Goal: Information Seeking & Learning: Check status

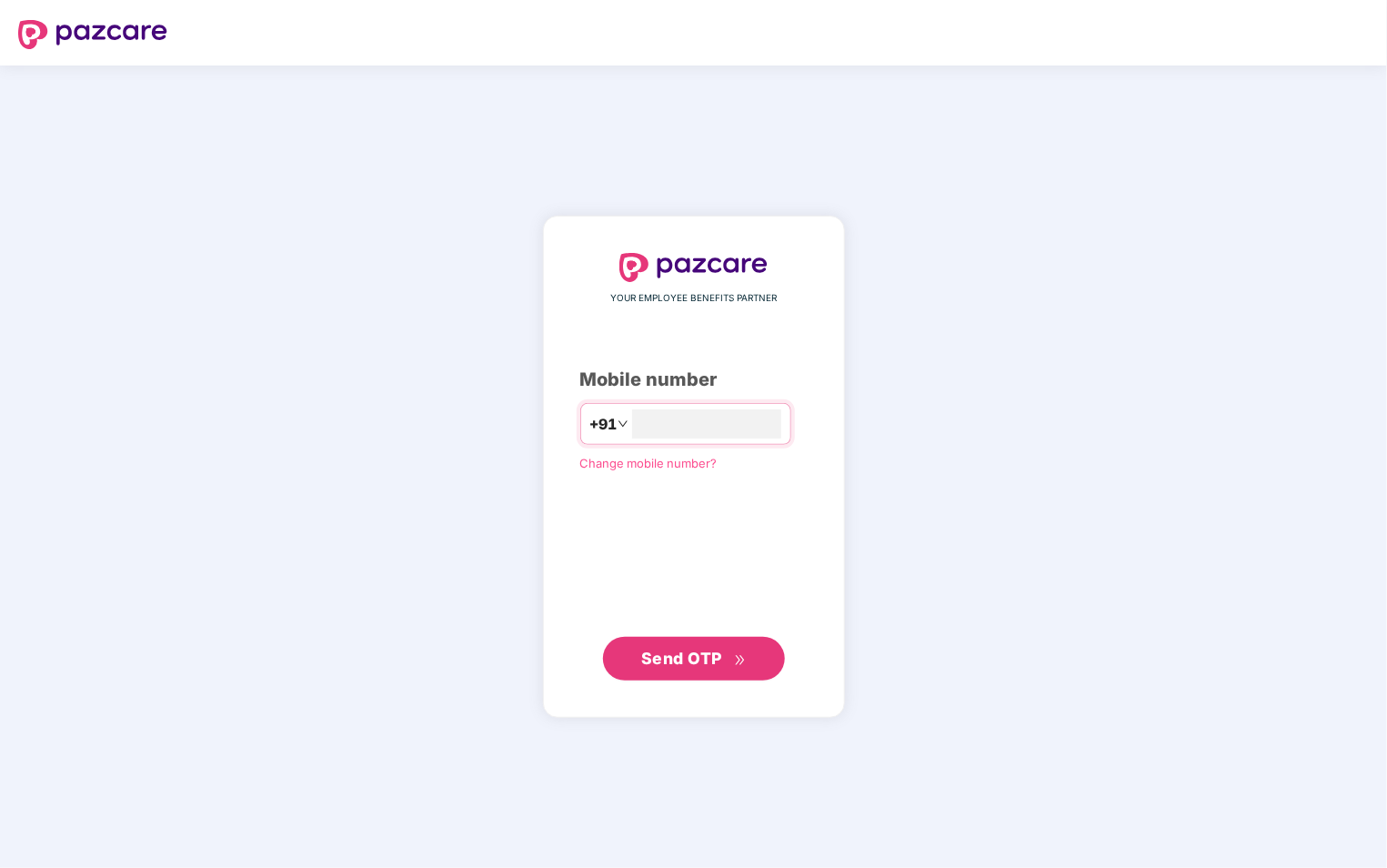
type input "**********"
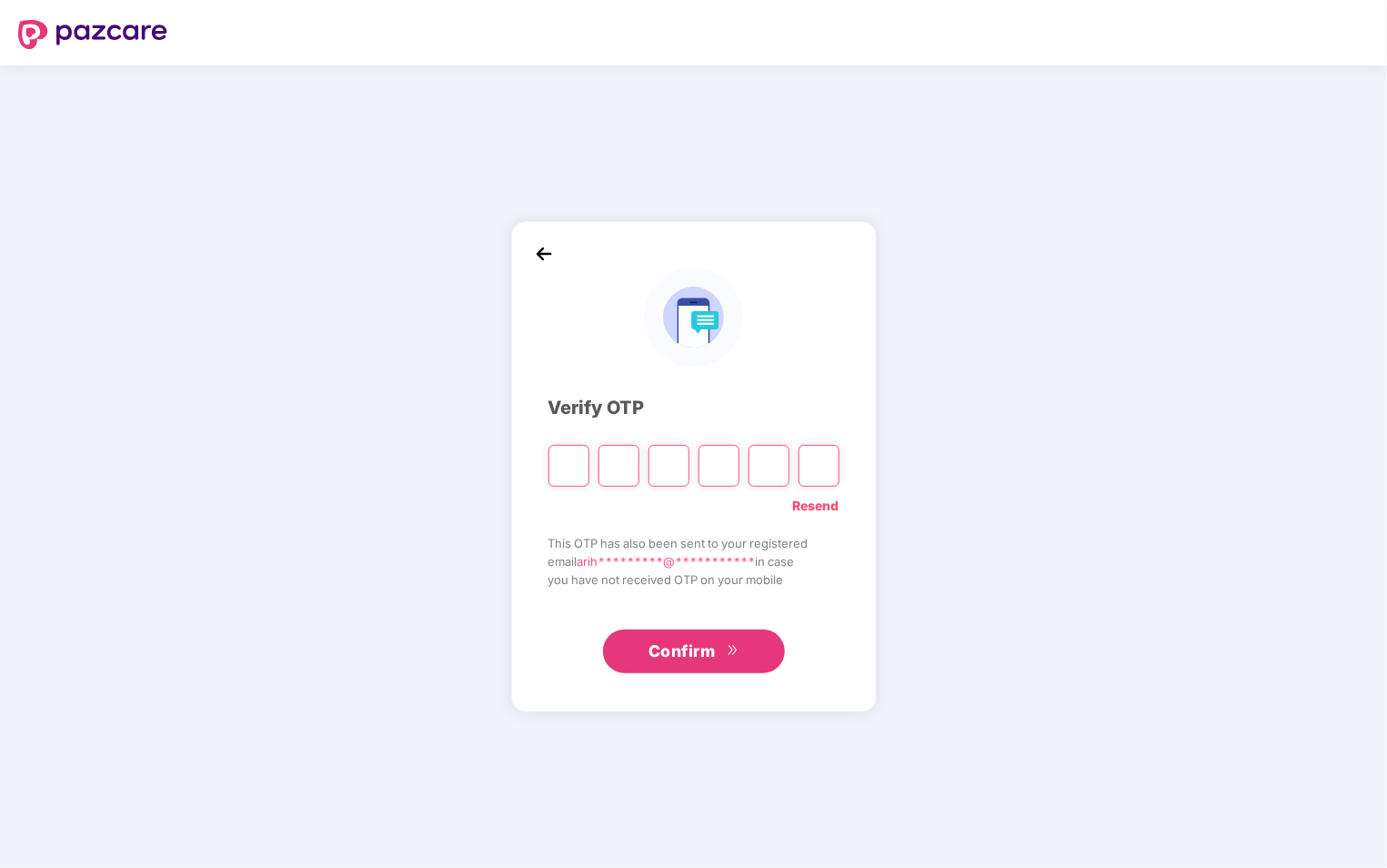
type input "*"
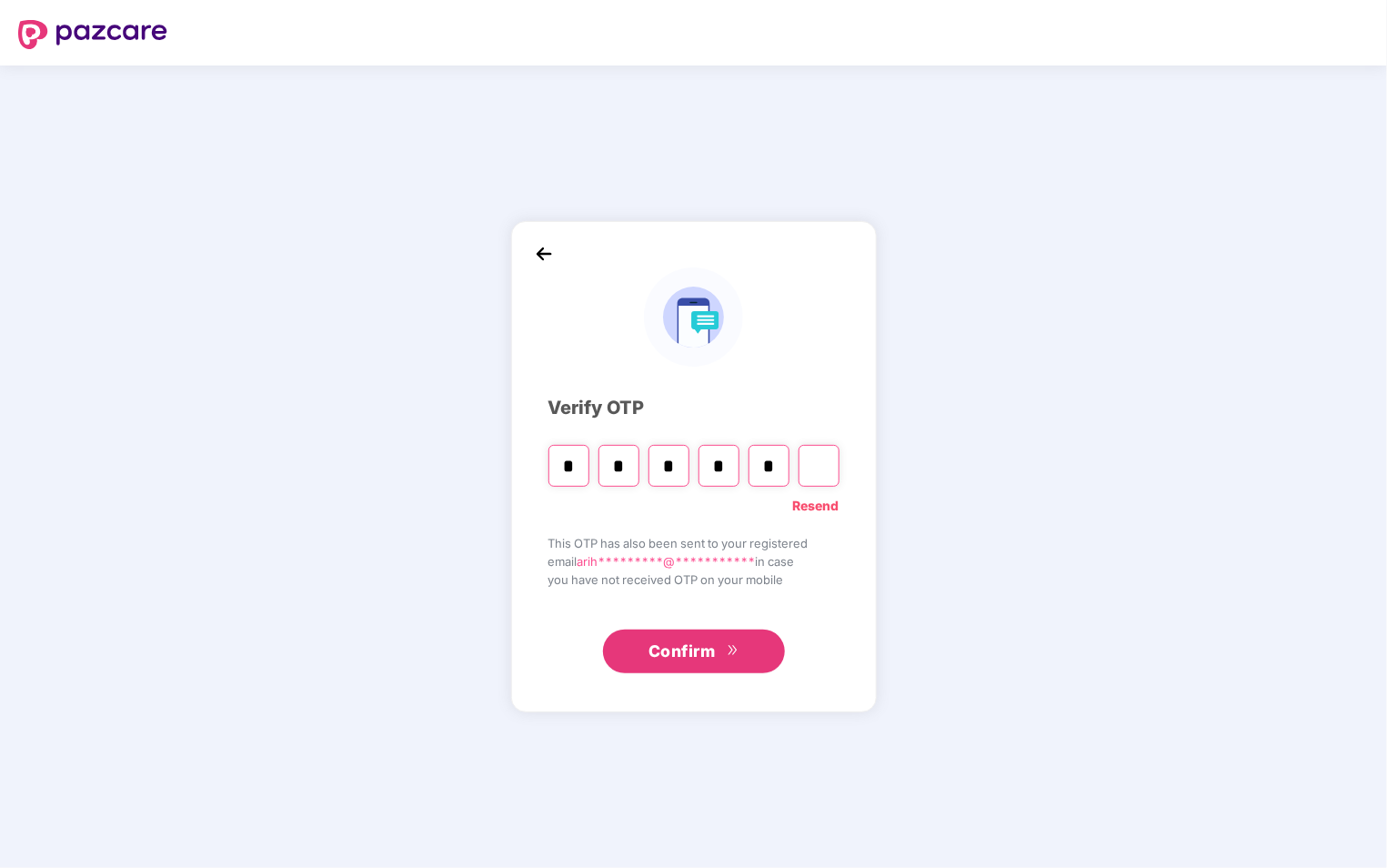
type input "*"
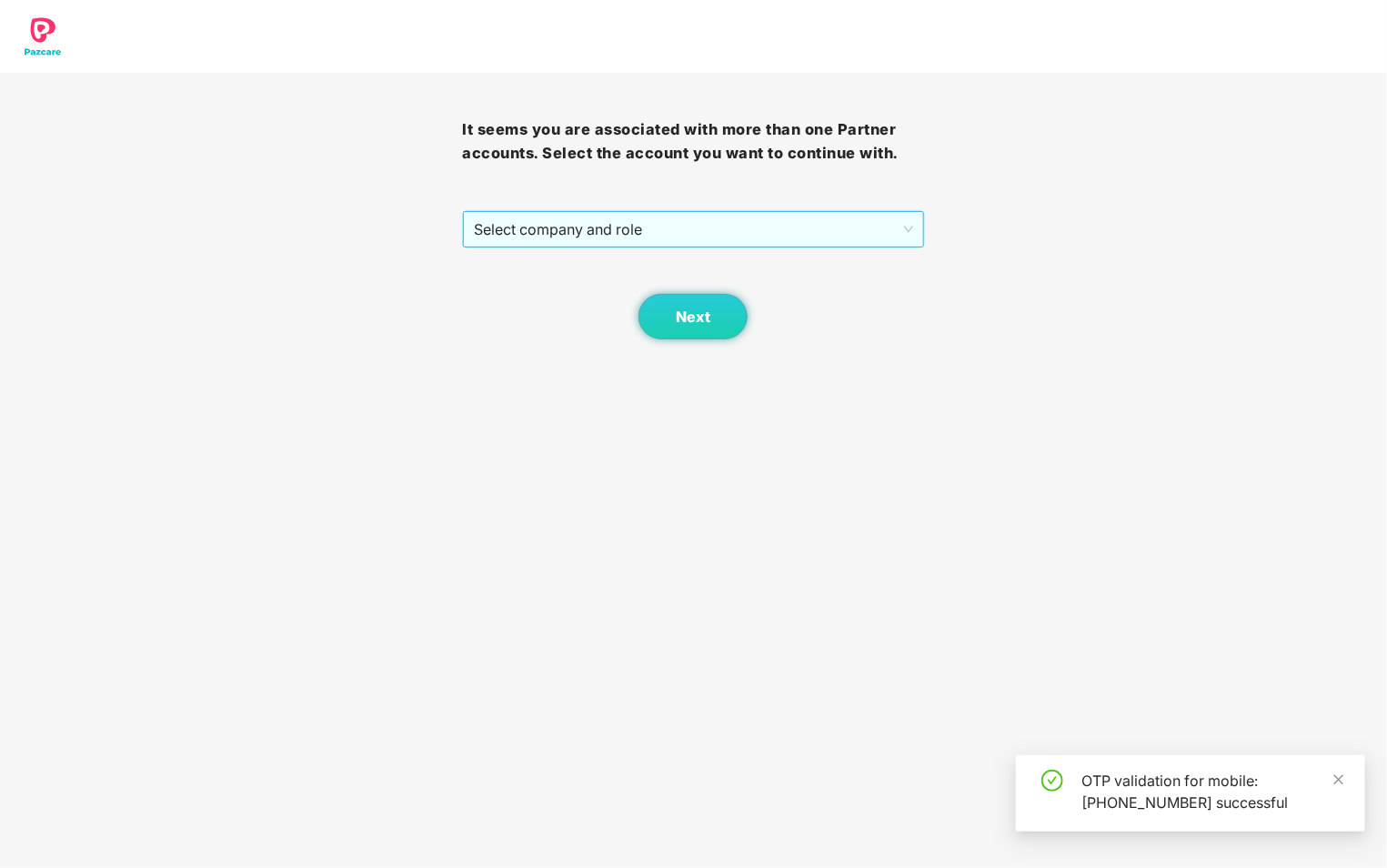
click at [777, 227] on span "Select company and role" at bounding box center [693, 229] width 439 height 35
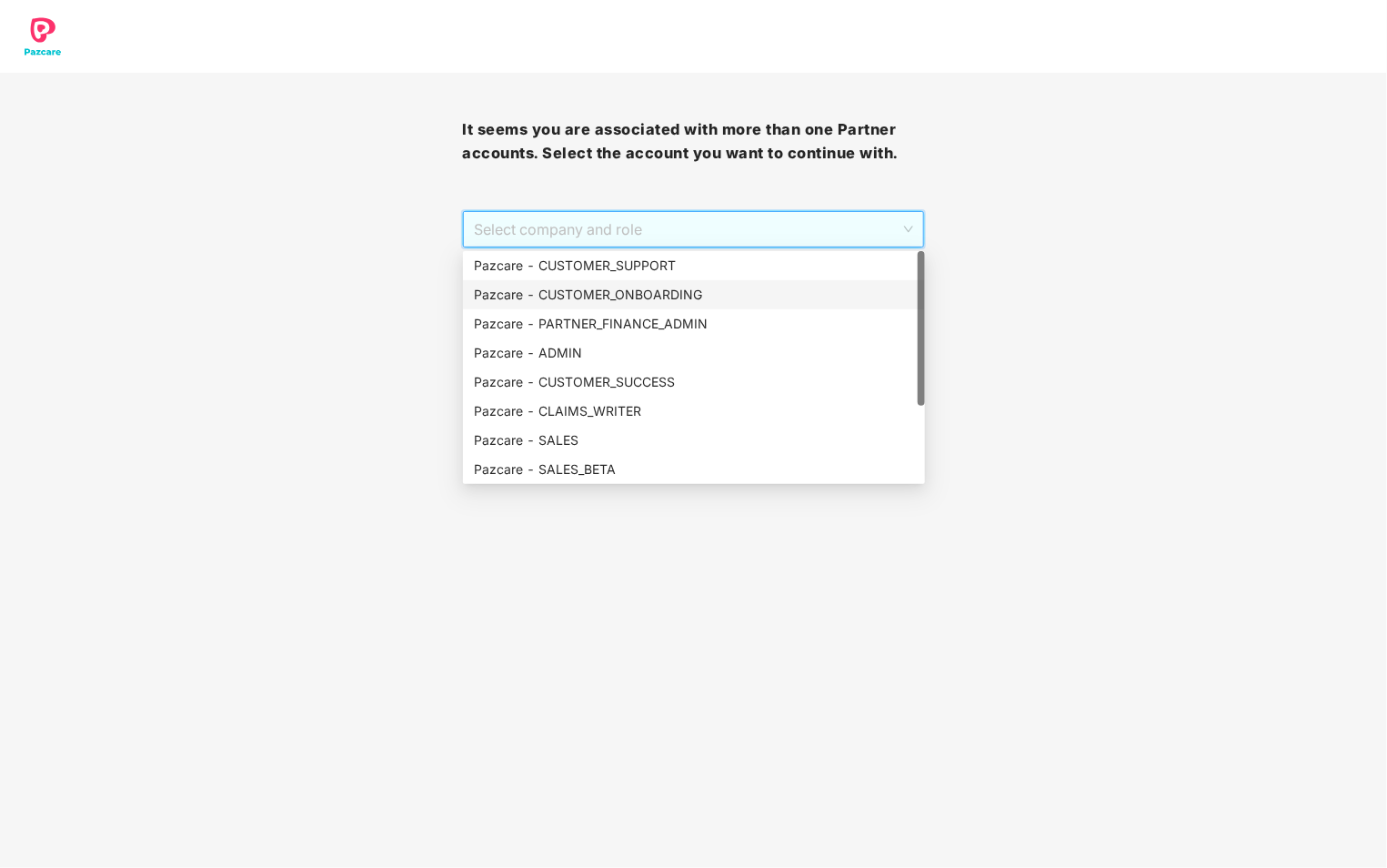
scroll to position [116, 0]
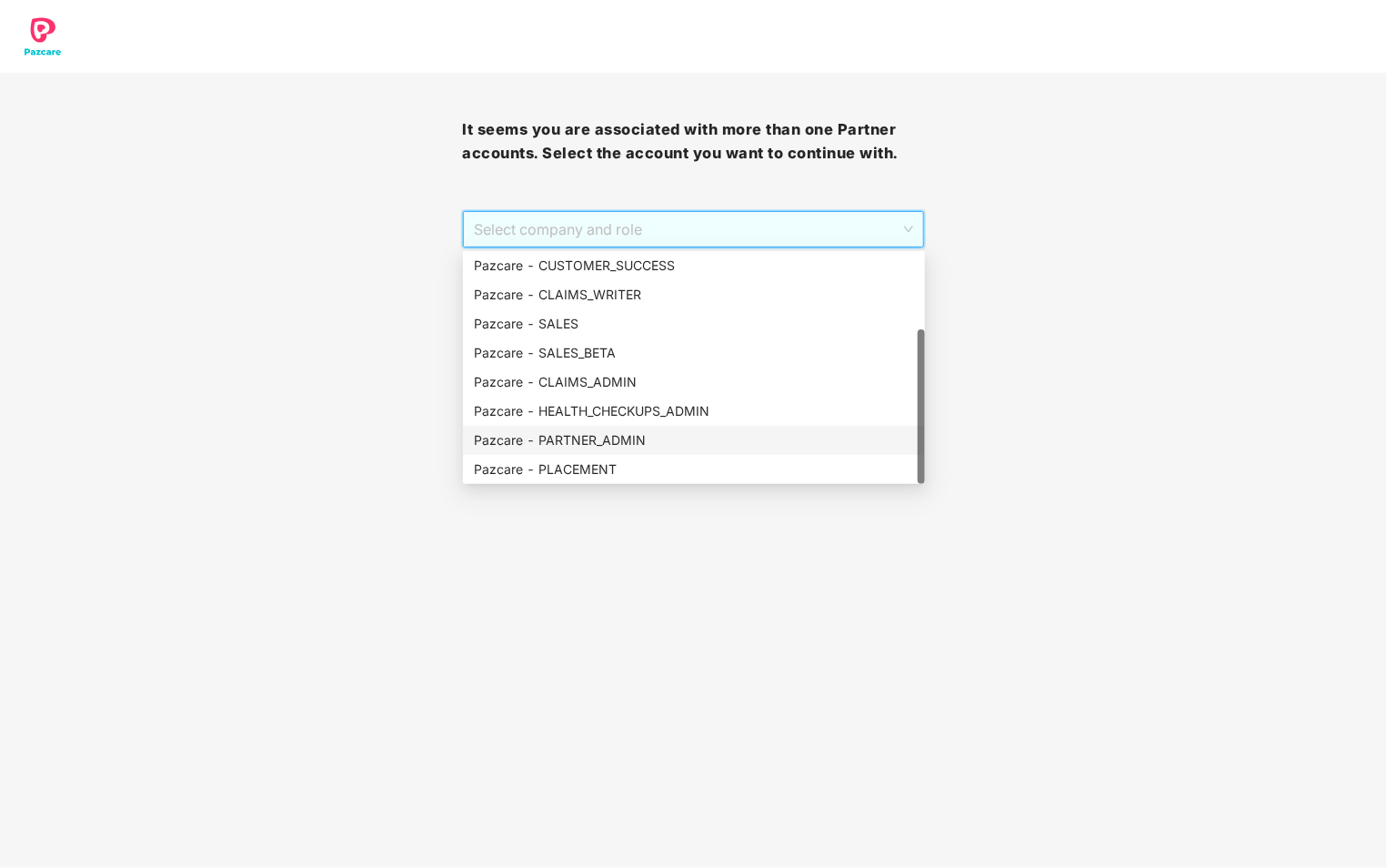
click at [620, 435] on div "Pazcare - PARTNER_ADMIN" at bounding box center [694, 440] width 441 height 20
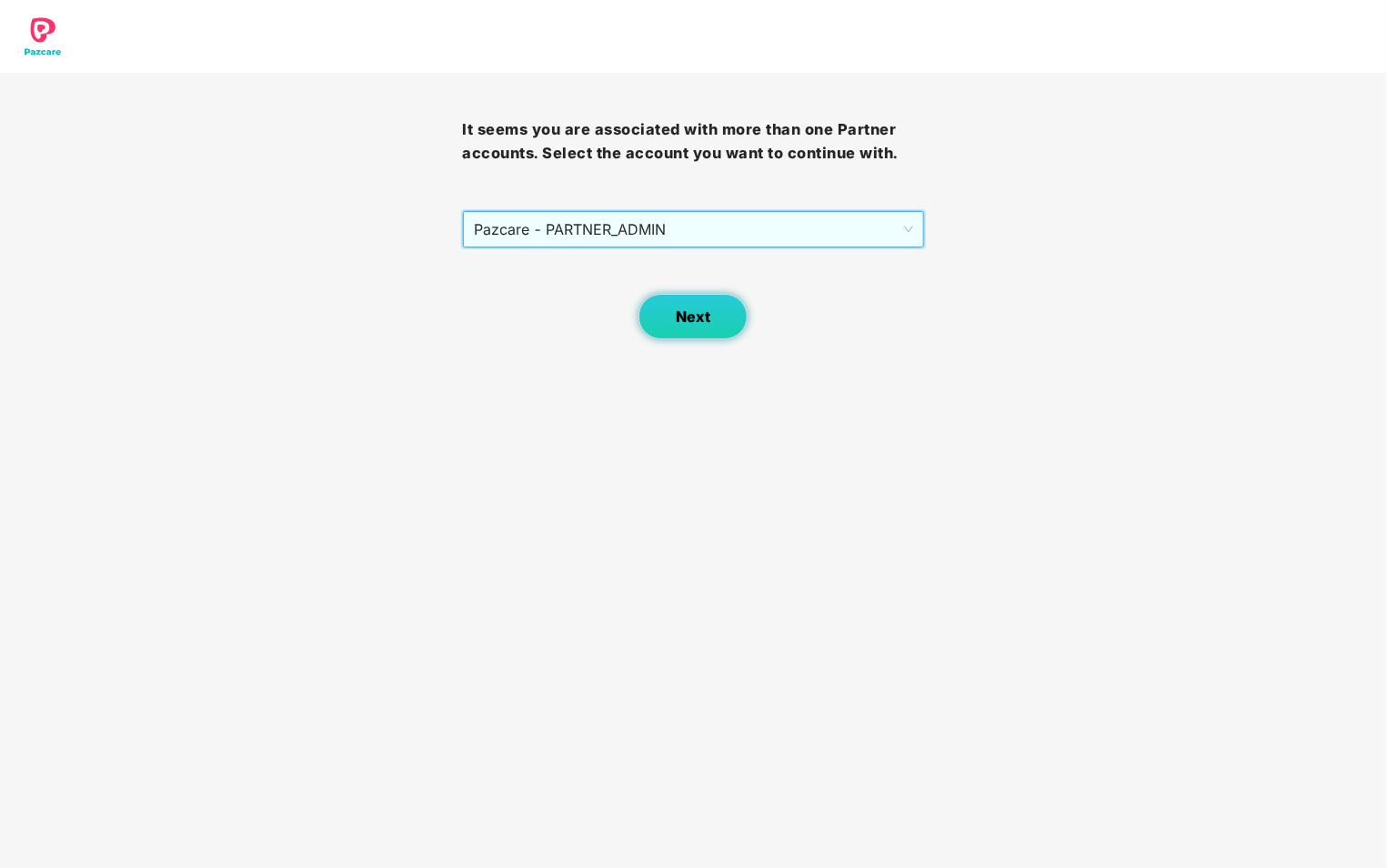
click at [700, 325] on span "Next" at bounding box center [693, 317] width 35 height 17
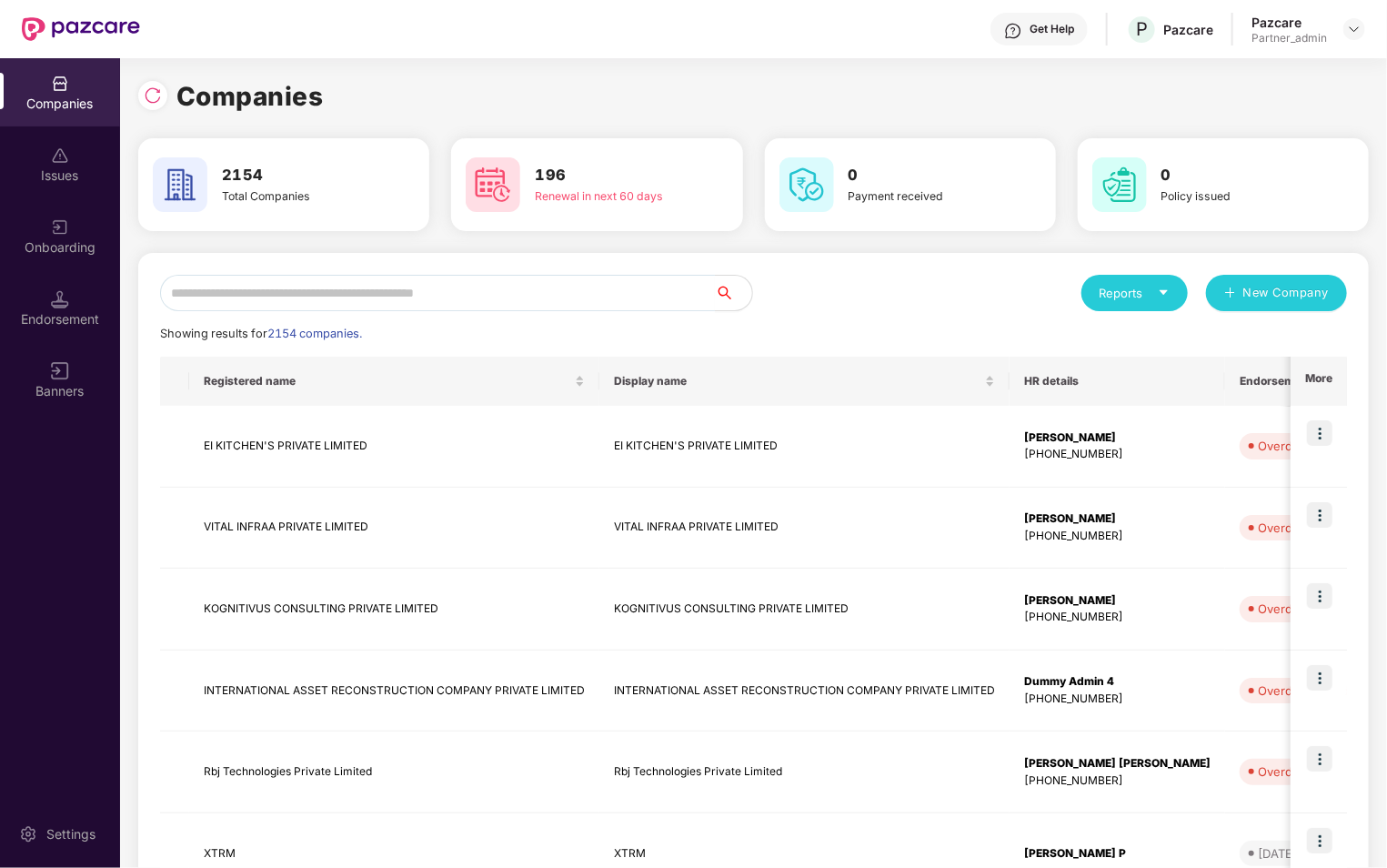
click at [1149, 296] on div "Reports" at bounding box center [1134, 292] width 70 height 18
click at [1156, 375] on div "Endorsements" at bounding box center [1134, 376] width 84 height 20
click at [1113, 290] on div "Reports" at bounding box center [1134, 292] width 70 height 18
click at [1112, 338] on div "Companies" at bounding box center [1125, 340] width 66 height 20
click at [52, 309] on div "Endorsement" at bounding box center [60, 308] width 120 height 68
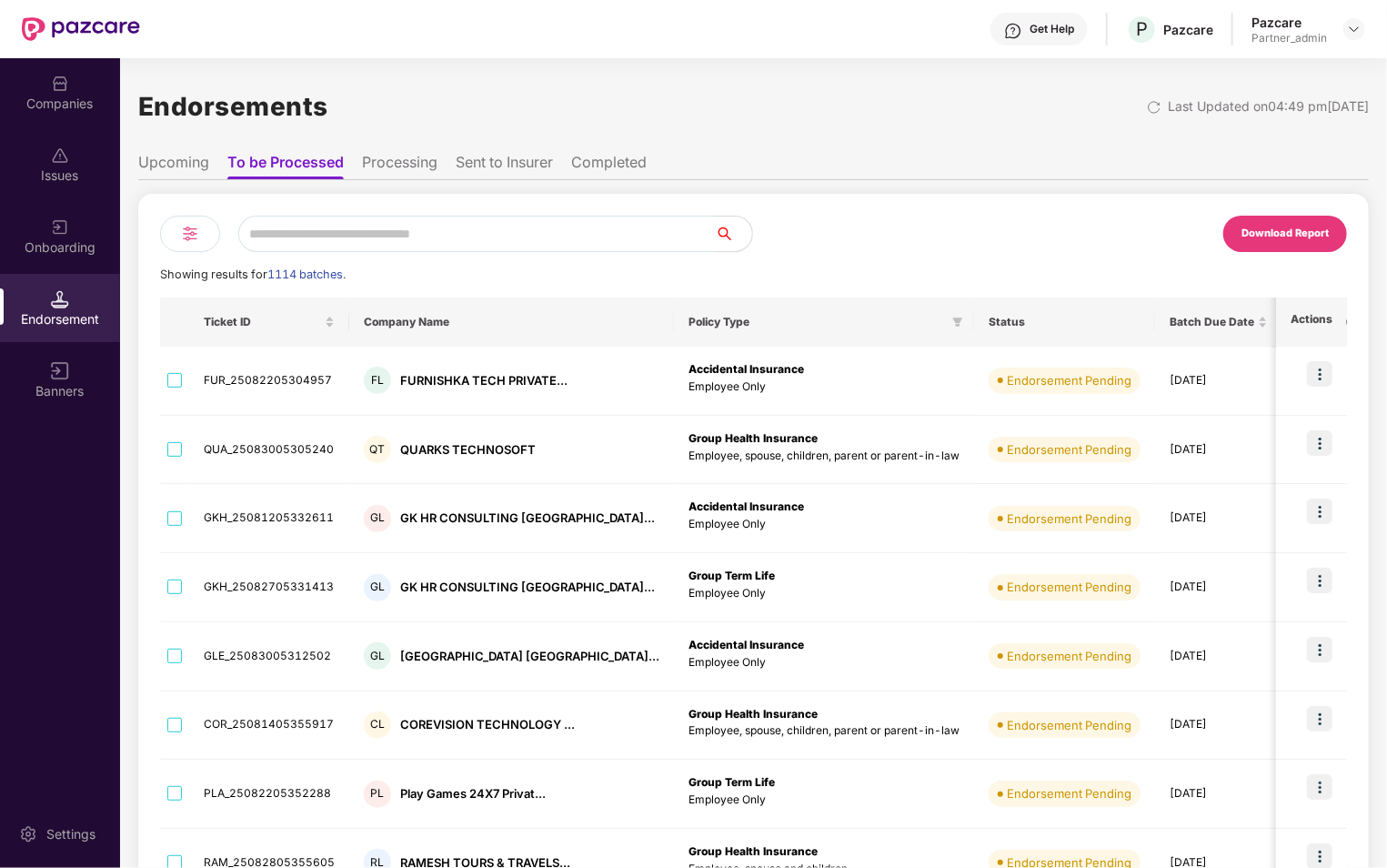
click at [173, 167] on li "Upcoming" at bounding box center [174, 166] width 71 height 26
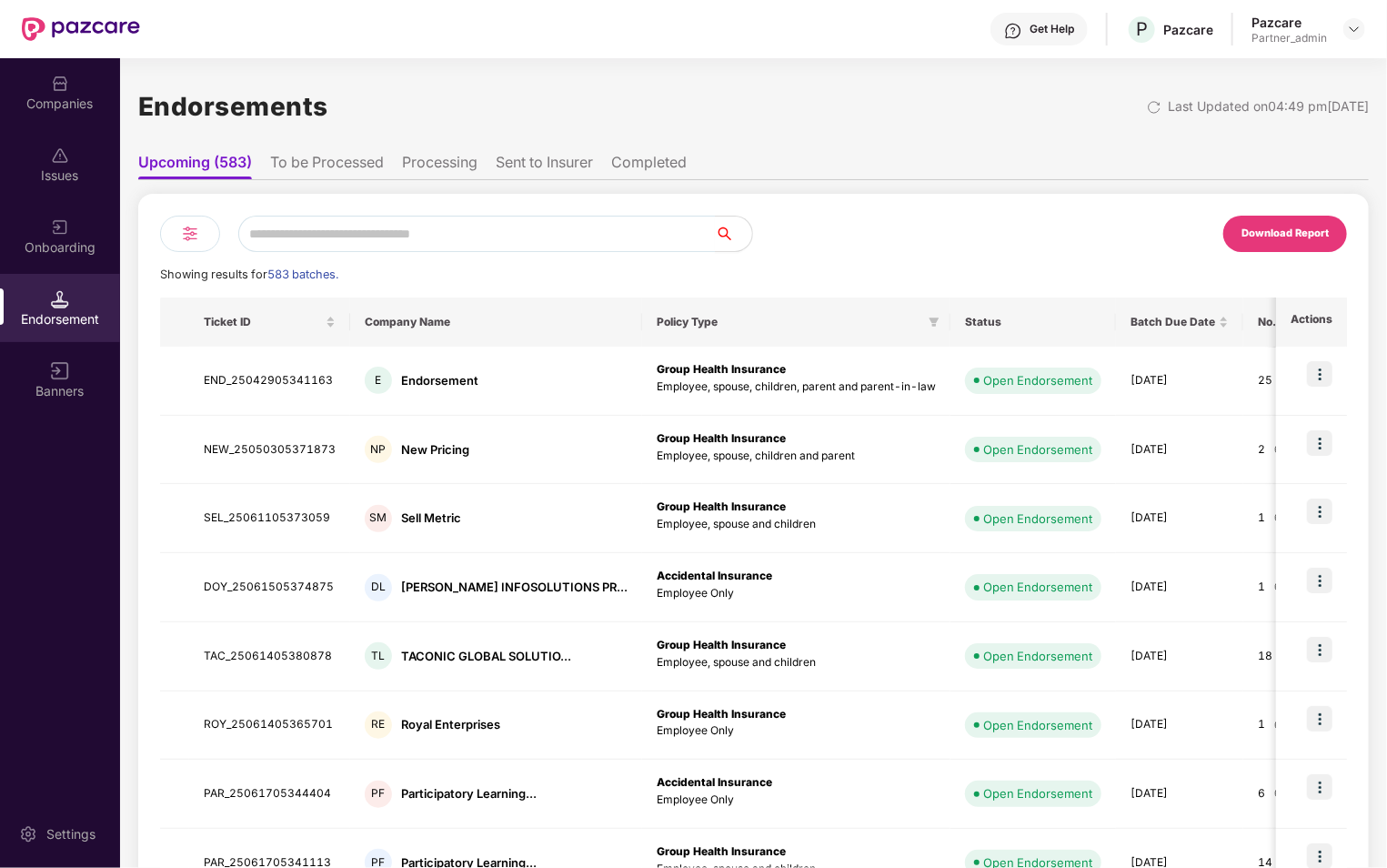
click at [204, 224] on div at bounding box center [190, 234] width 60 height 36
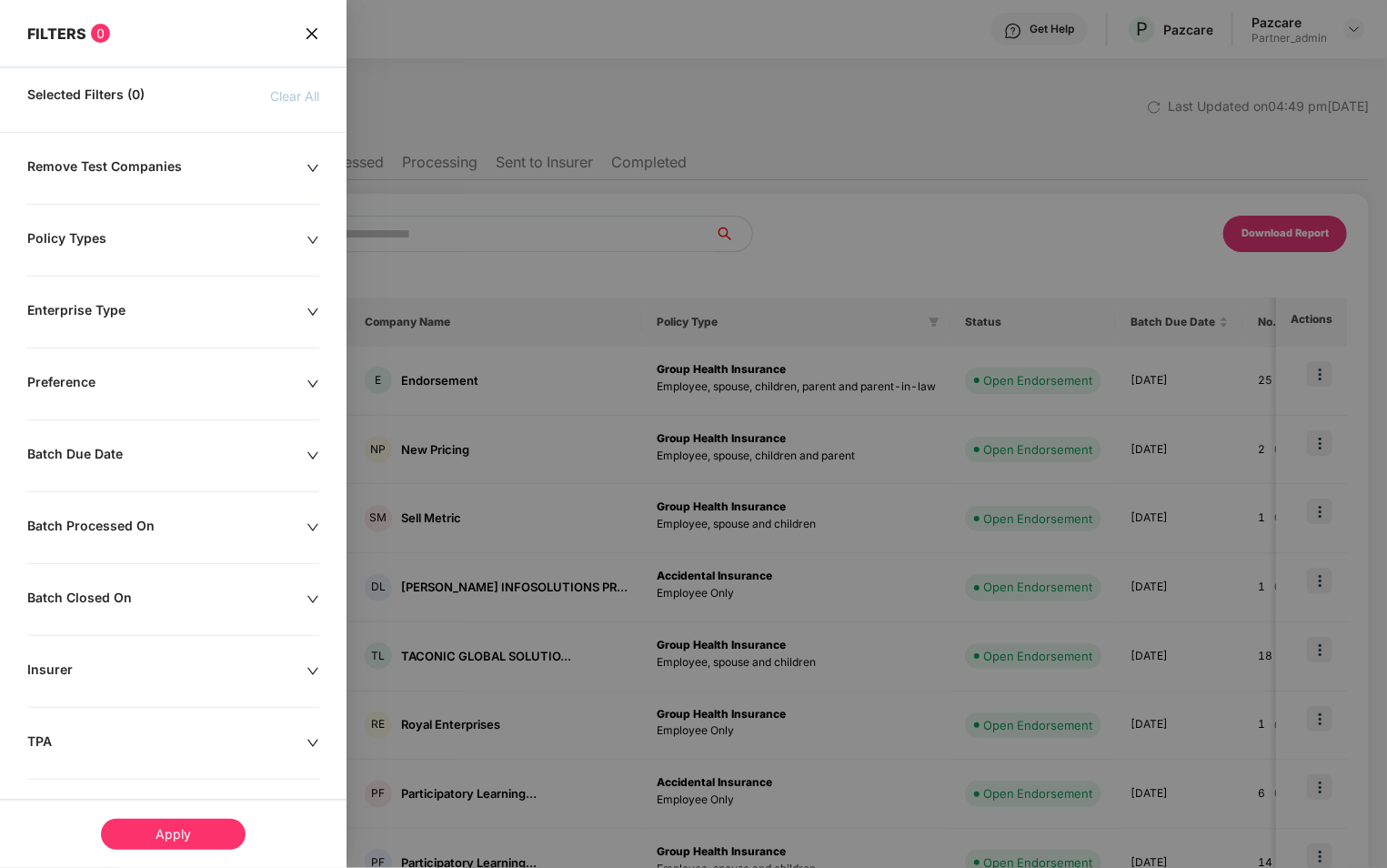
scroll to position [152, 0]
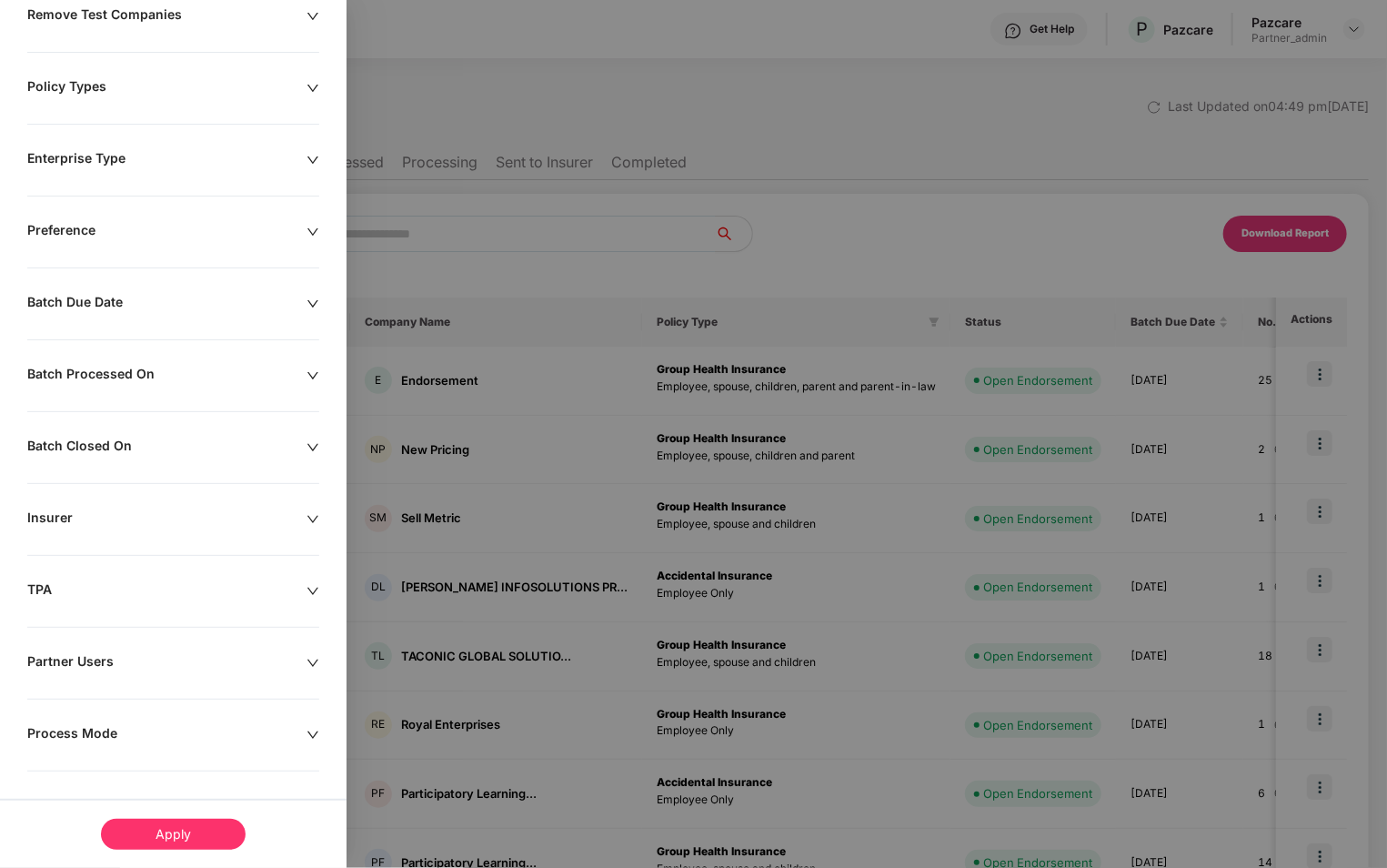
click at [148, 654] on div "Partner Users" at bounding box center [166, 662] width 280 height 20
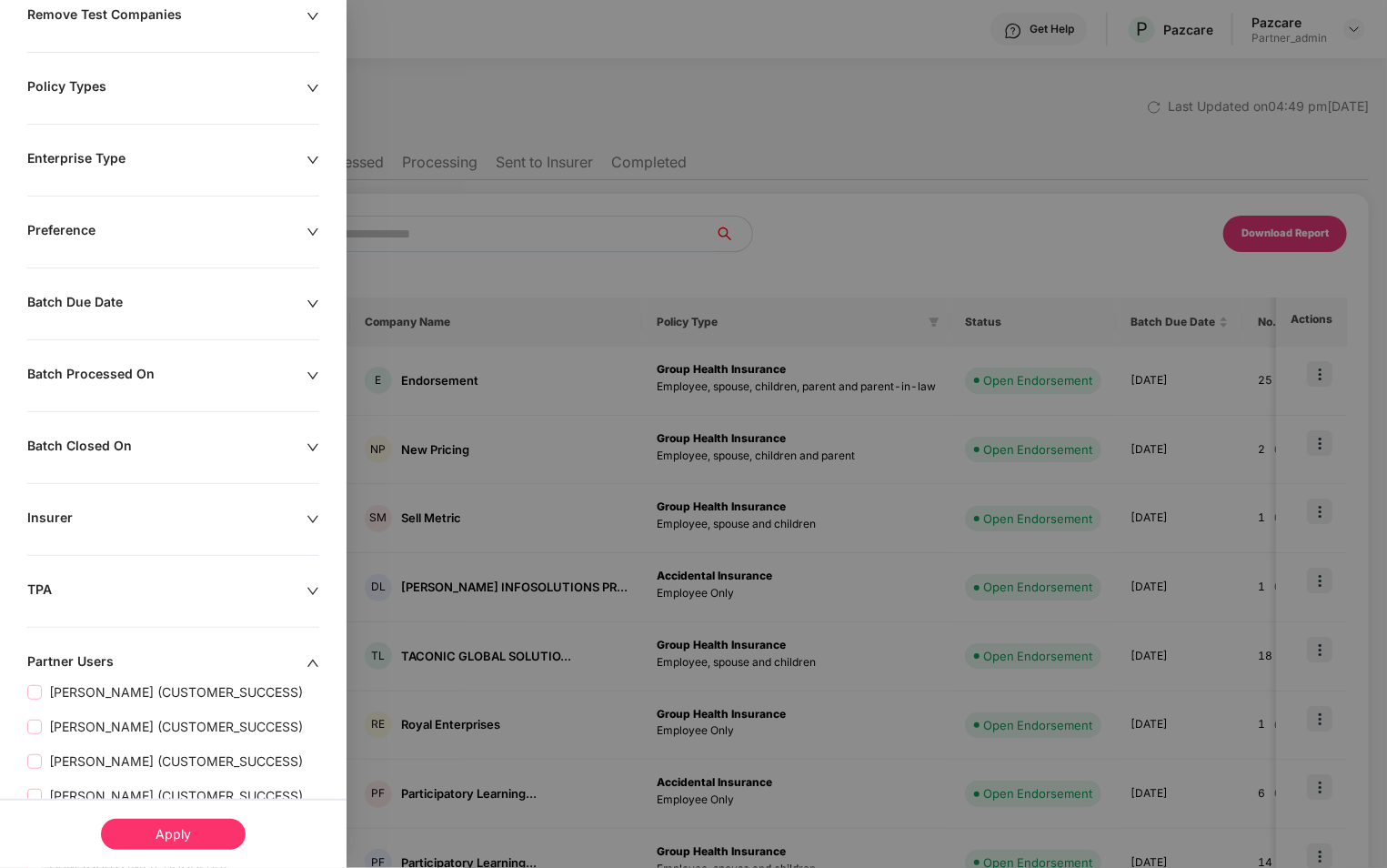
click at [148, 654] on div "Partner Users" at bounding box center [166, 662] width 280 height 20
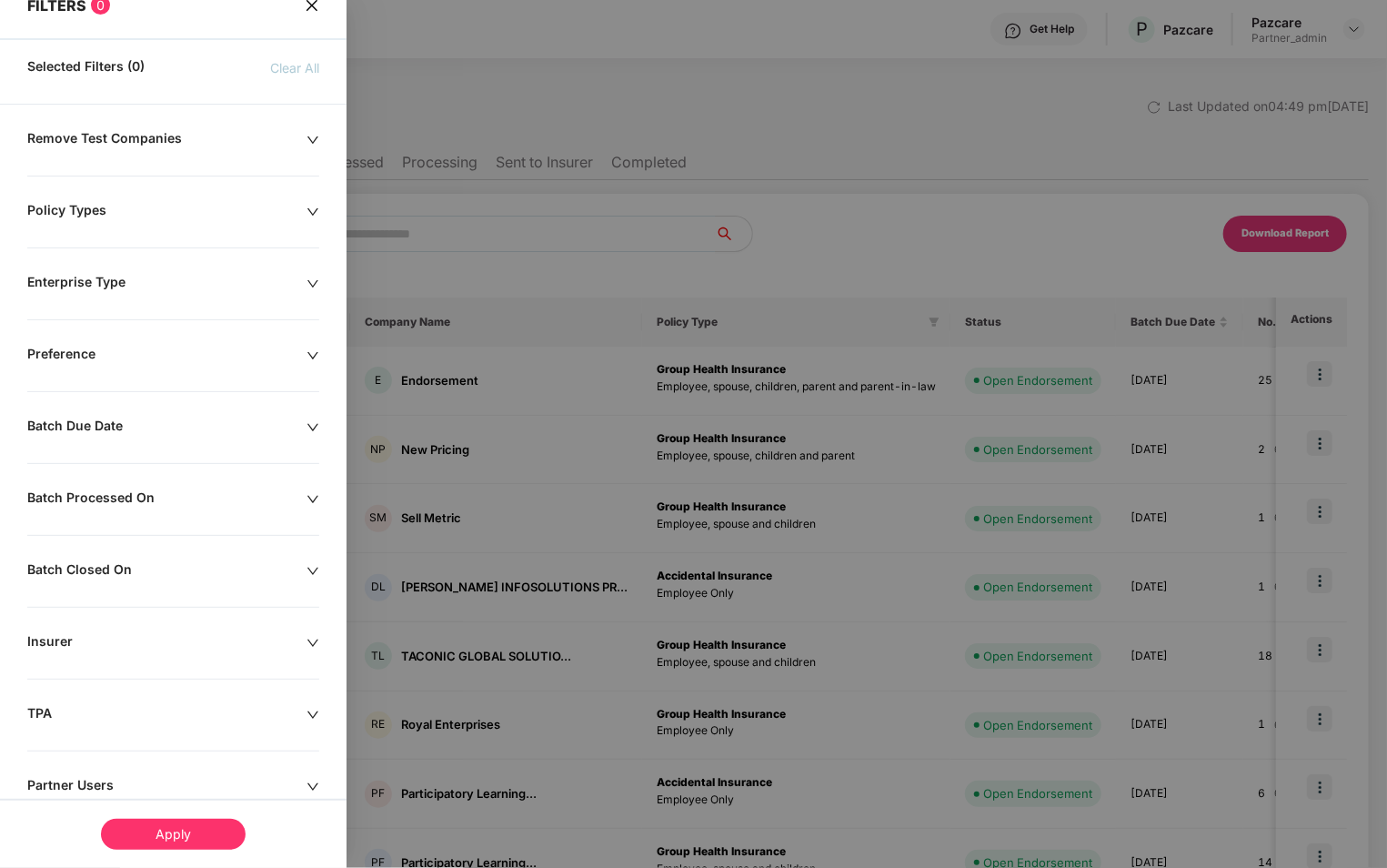
scroll to position [0, 0]
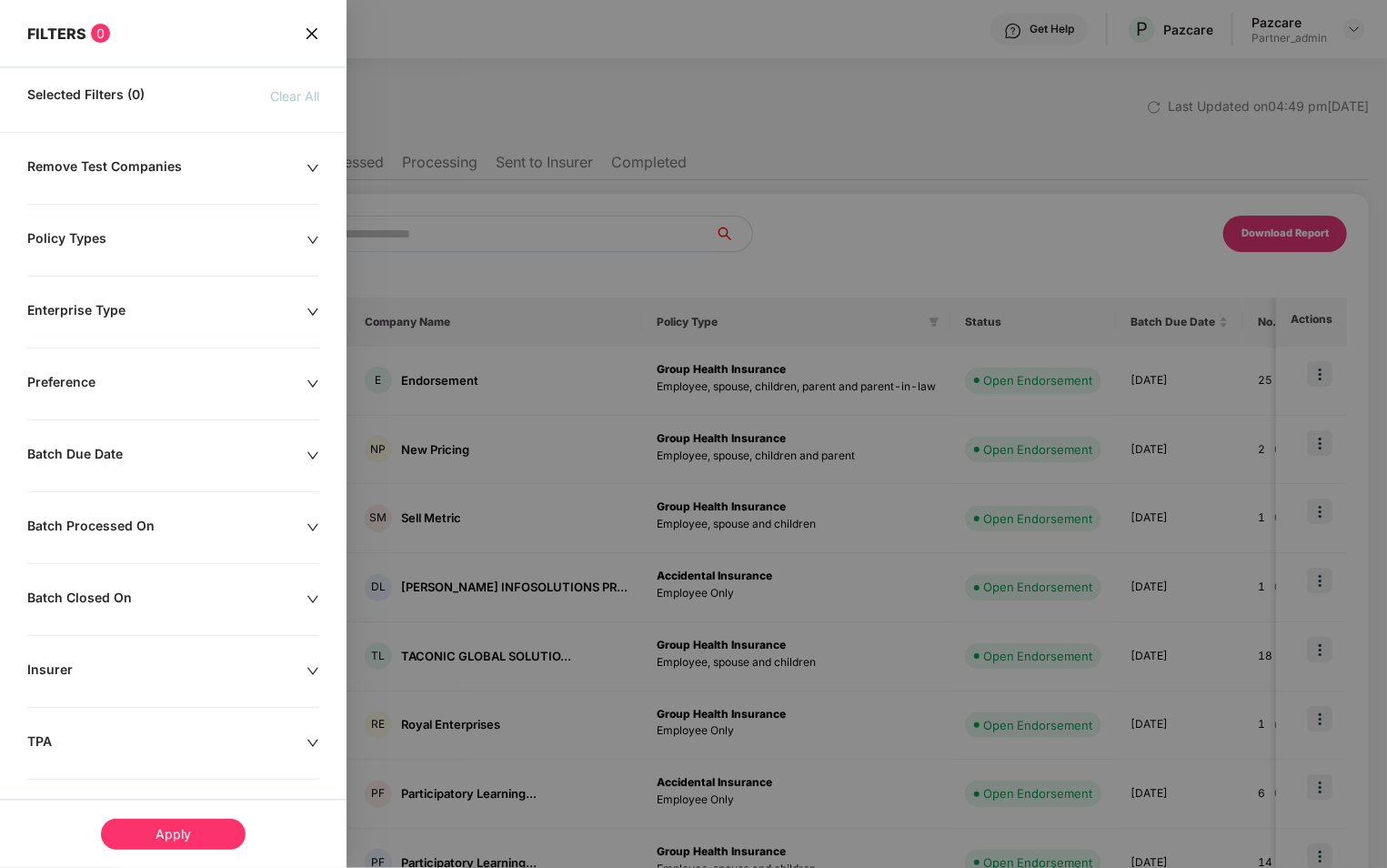
click at [179, 144] on div "FILTERS 0 Selected Filters (0) Clear All Remove Test Companies Policy Types Ent…" at bounding box center [173, 511] width 347 height 1021
click at [189, 170] on div "Remove Test Companies" at bounding box center [166, 167] width 280 height 20
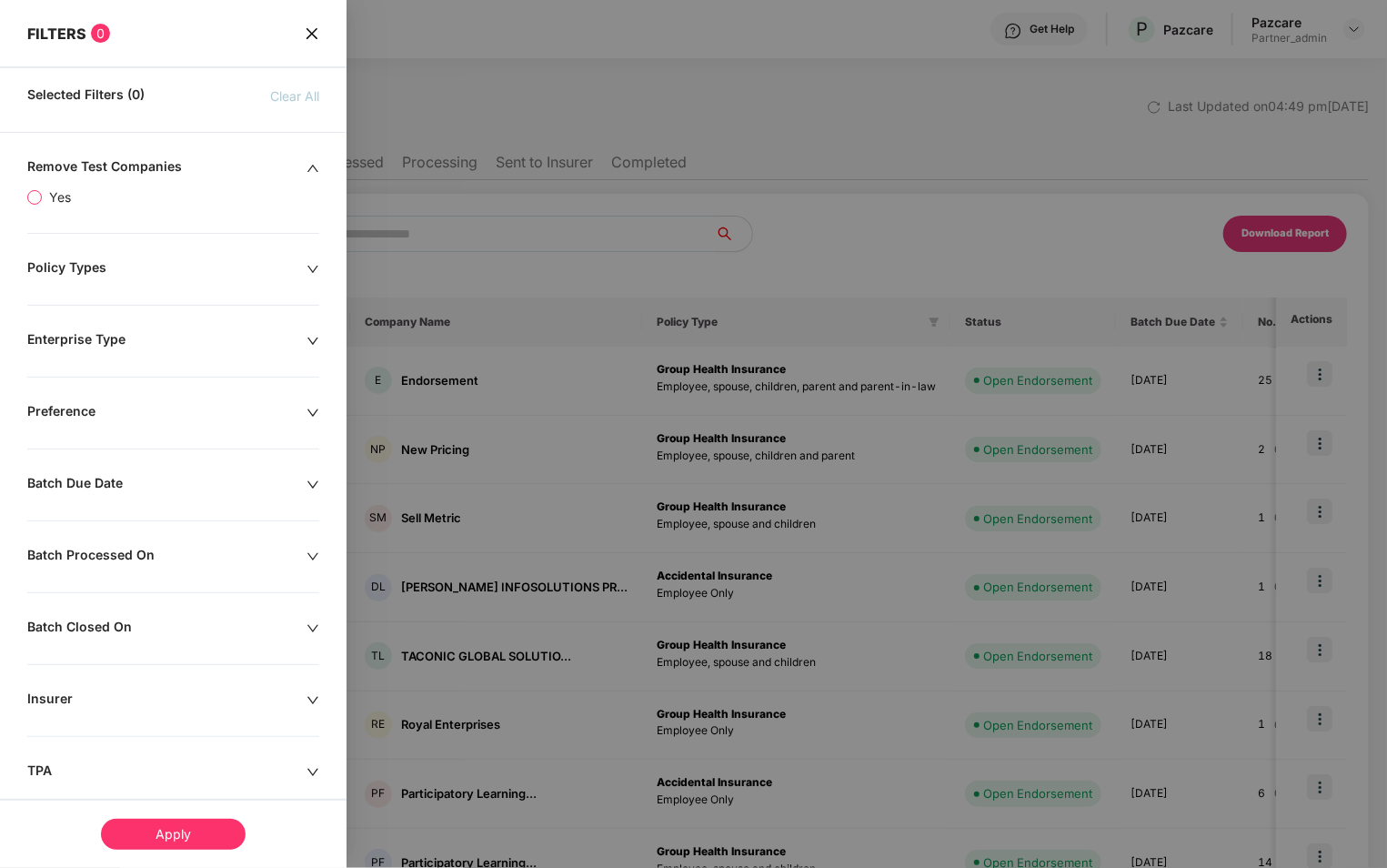
click at [54, 195] on span "Yes" at bounding box center [60, 196] width 36 height 20
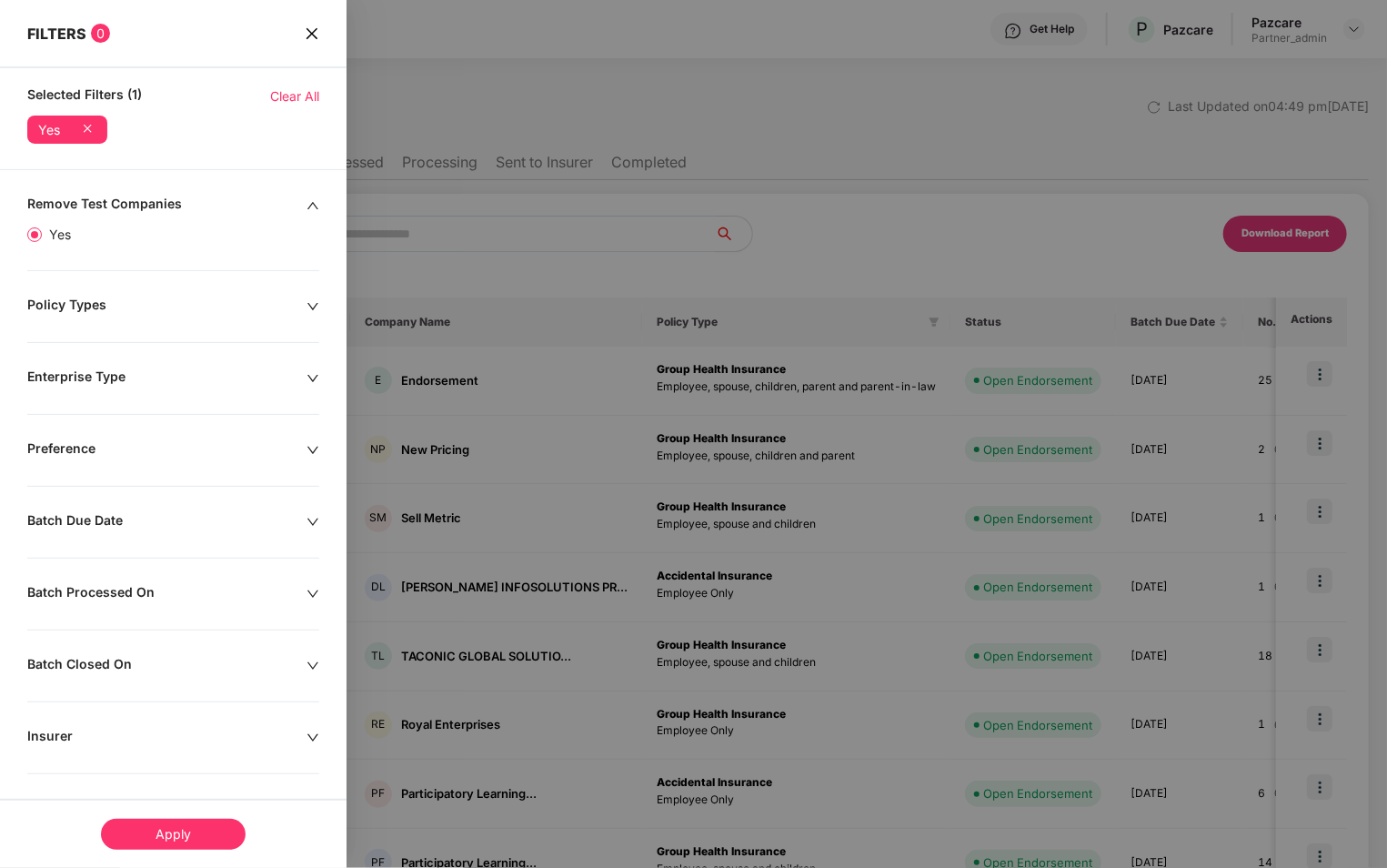
click at [161, 835] on div "Apply" at bounding box center [173, 833] width 145 height 31
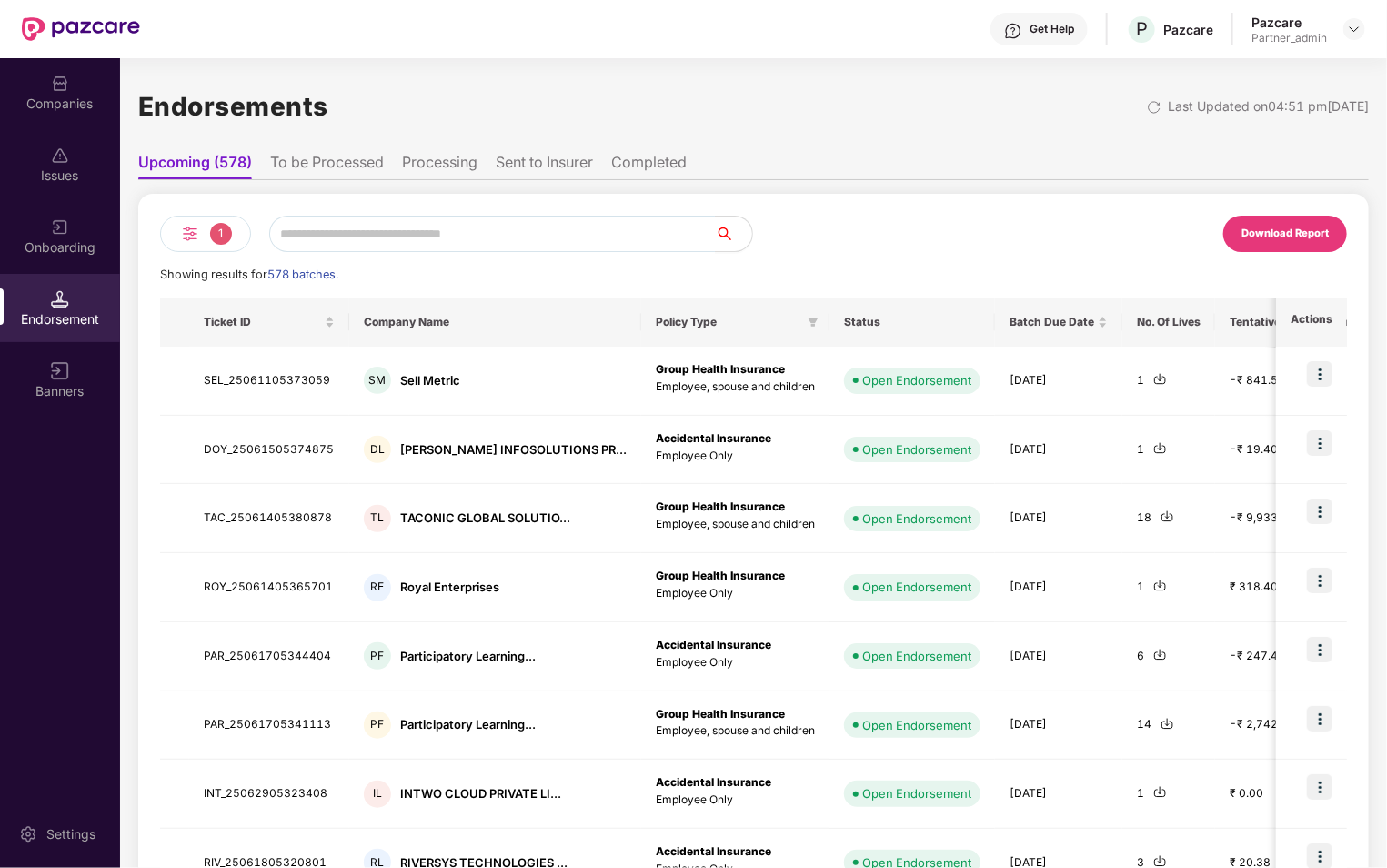
click at [329, 152] on li "To be Processed" at bounding box center [327, 166] width 114 height 26
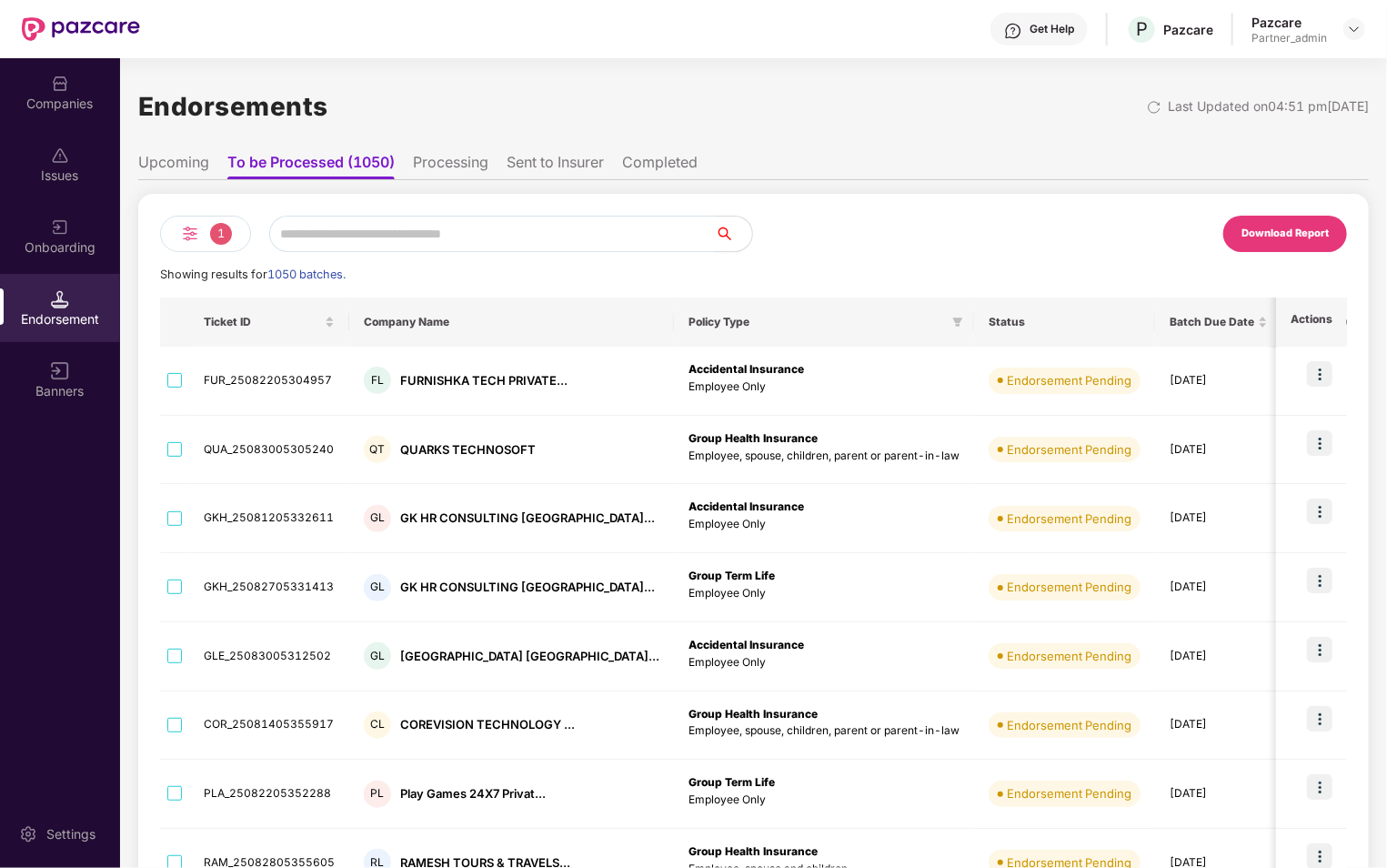
click at [216, 234] on span "1" at bounding box center [221, 233] width 22 height 22
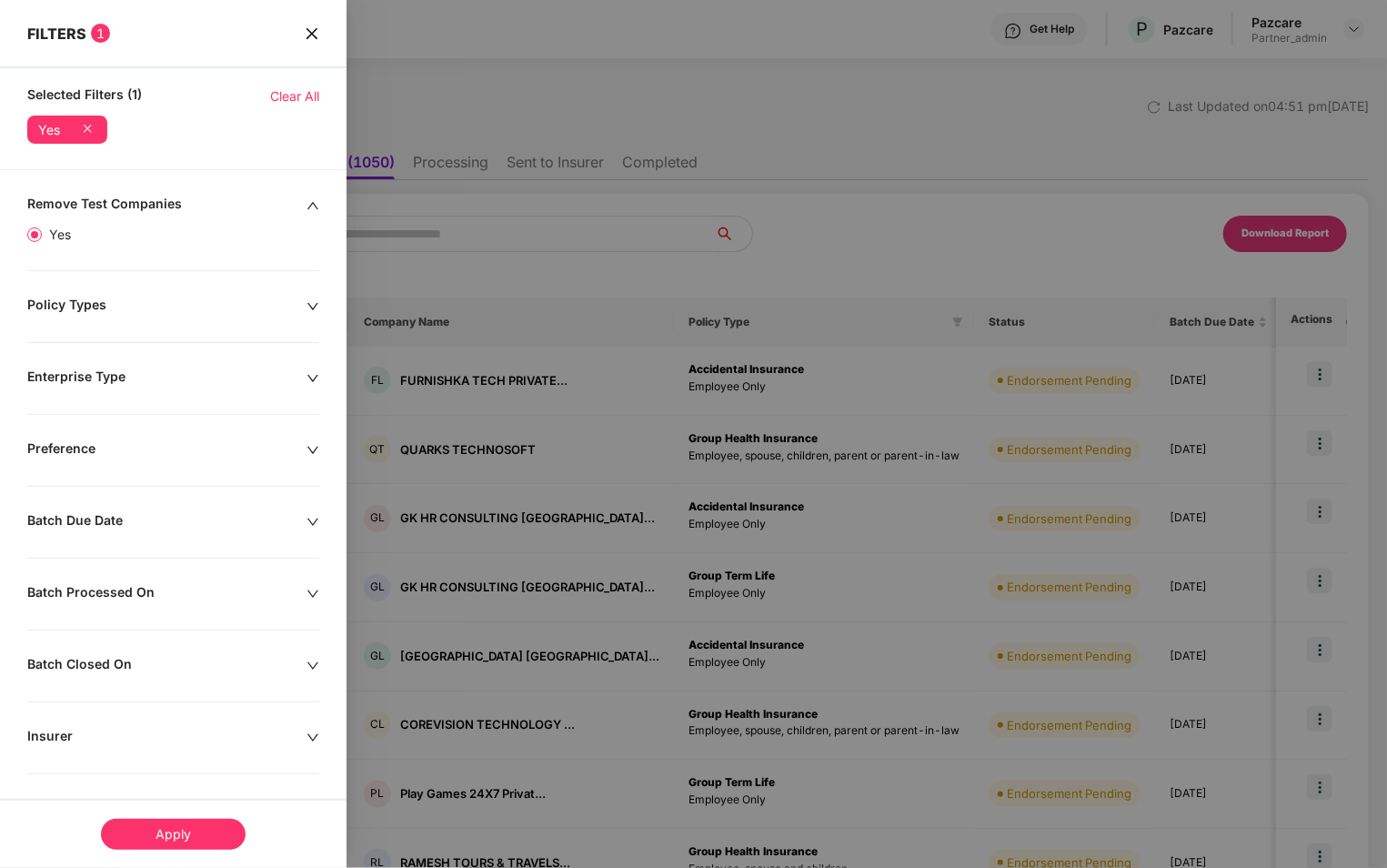
click at [205, 532] on div "Remove Test Companies Yes Policy Types Enterprise Type Preference Batch Due Dat…" at bounding box center [173, 642] width 347 height 892
click at [240, 515] on div "Batch Due Date" at bounding box center [166, 522] width 280 height 20
click at [138, 583] on div at bounding box center [94, 577] width 113 height 20
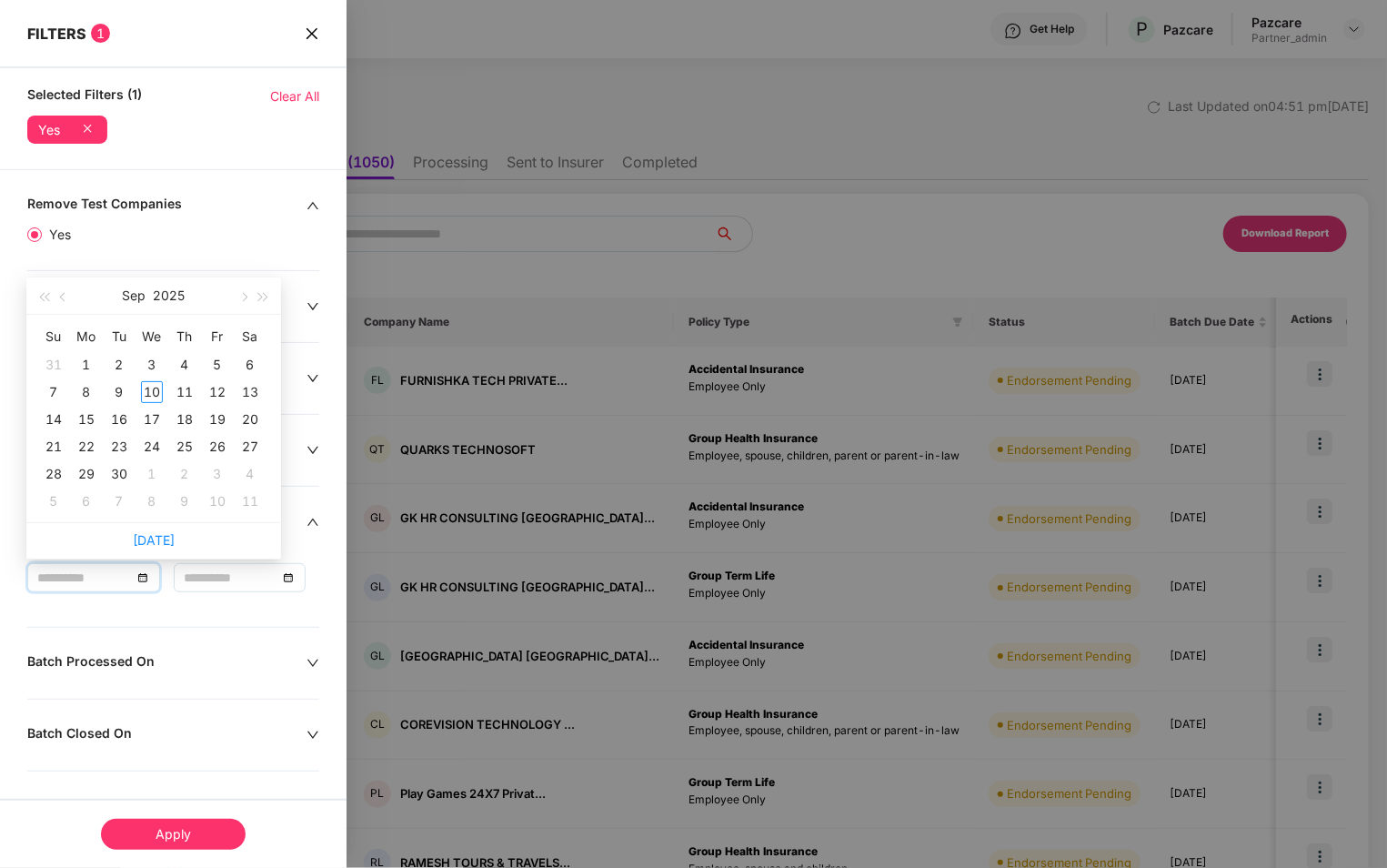
type input "**********"
click at [68, 304] on button "button" at bounding box center [63, 296] width 20 height 36
type input "**********"
click at [90, 474] on div "25" at bounding box center [86, 473] width 22 height 22
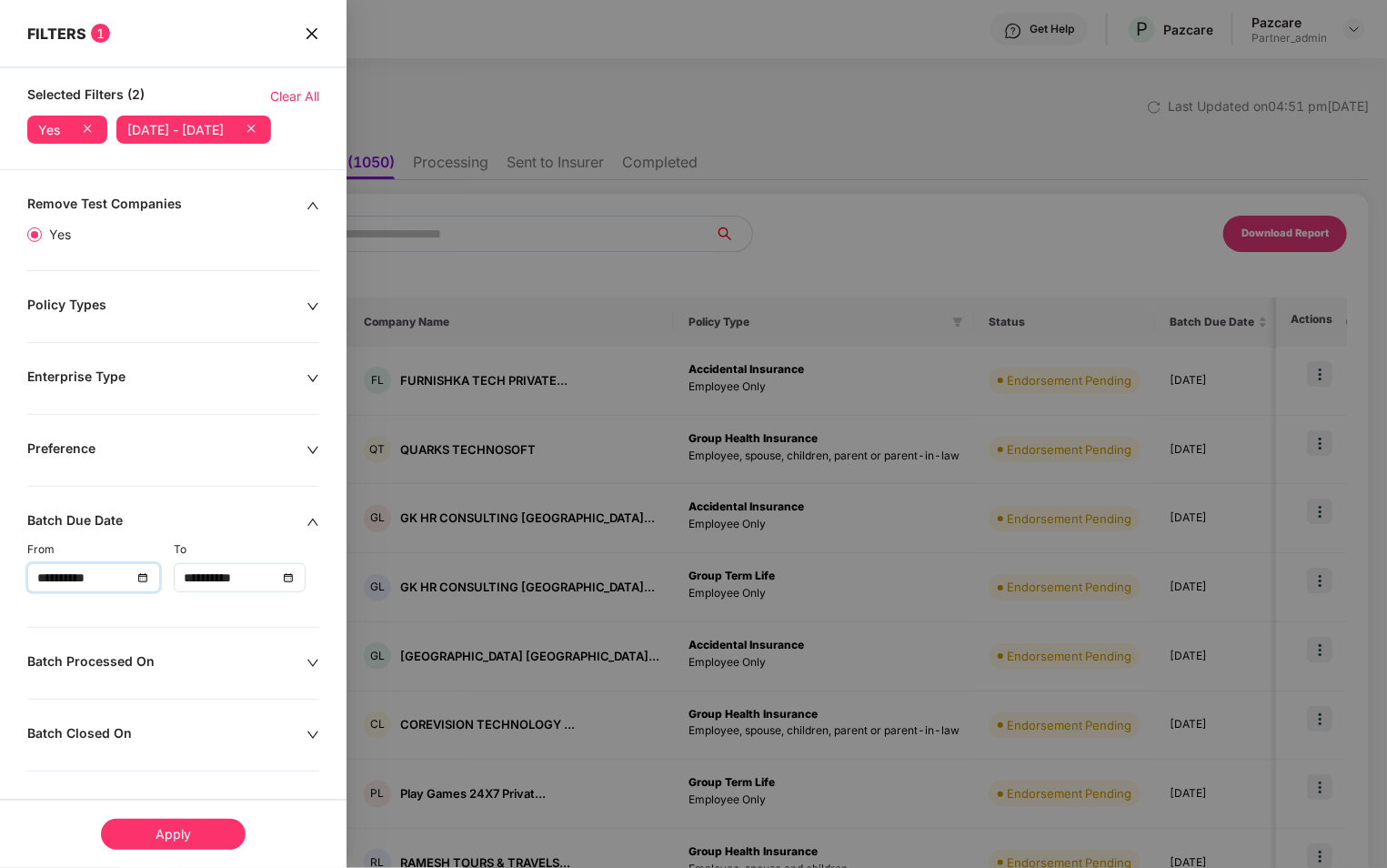
click at [235, 587] on input "**********" at bounding box center [230, 577] width 94 height 20
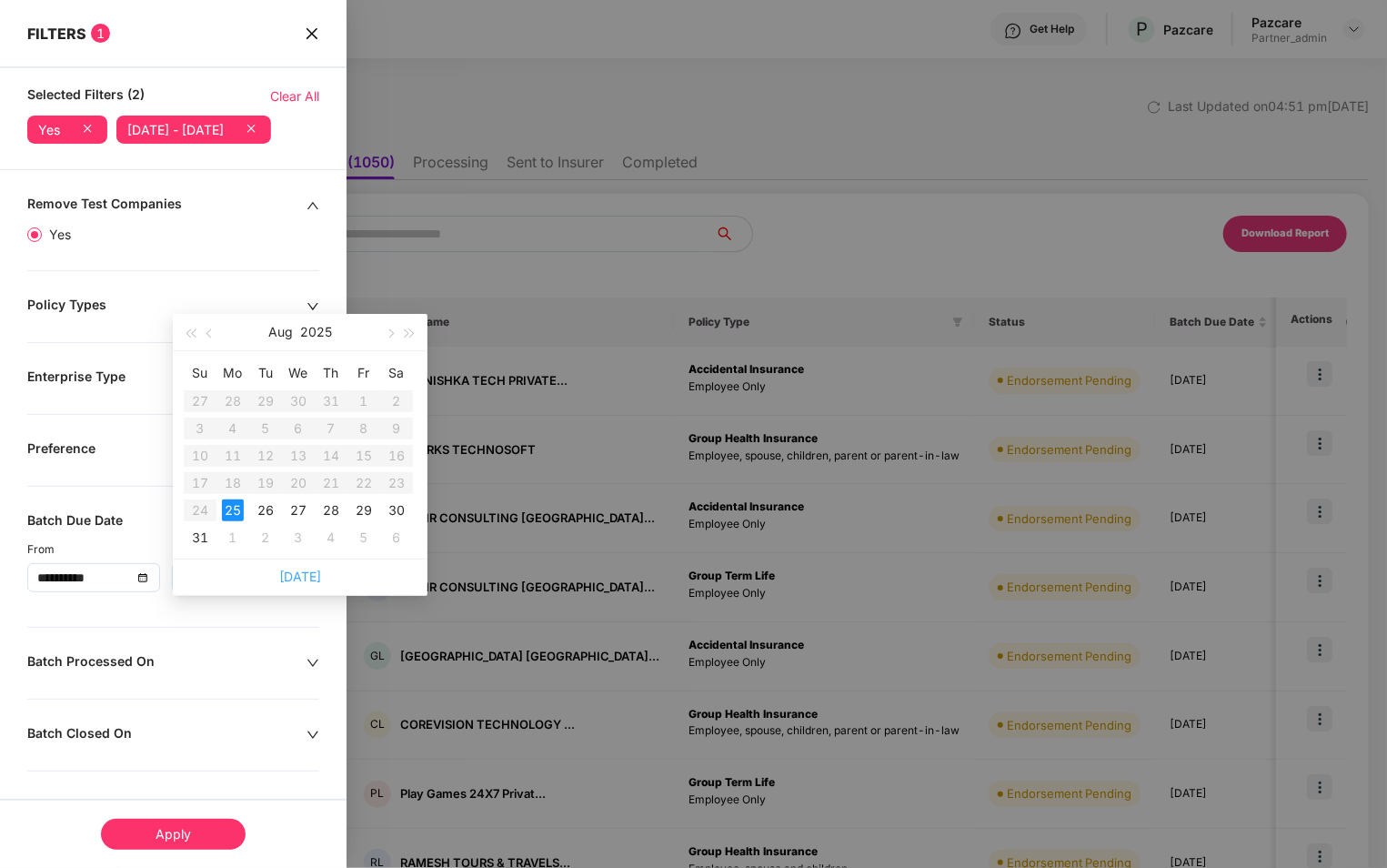
click at [296, 575] on link "[DATE]" at bounding box center [300, 576] width 42 height 16
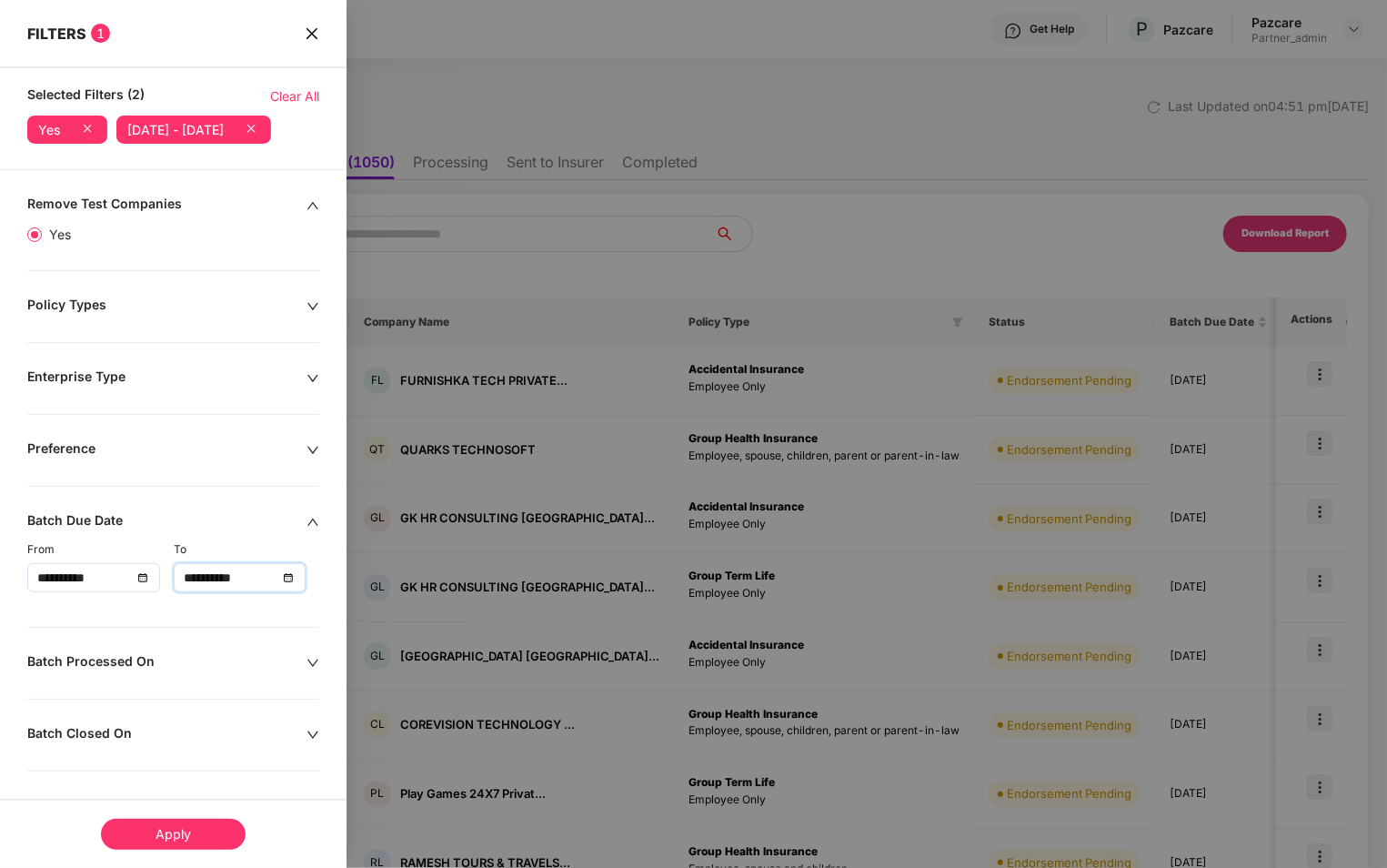
click at [268, 587] on input "**********" at bounding box center [230, 577] width 94 height 20
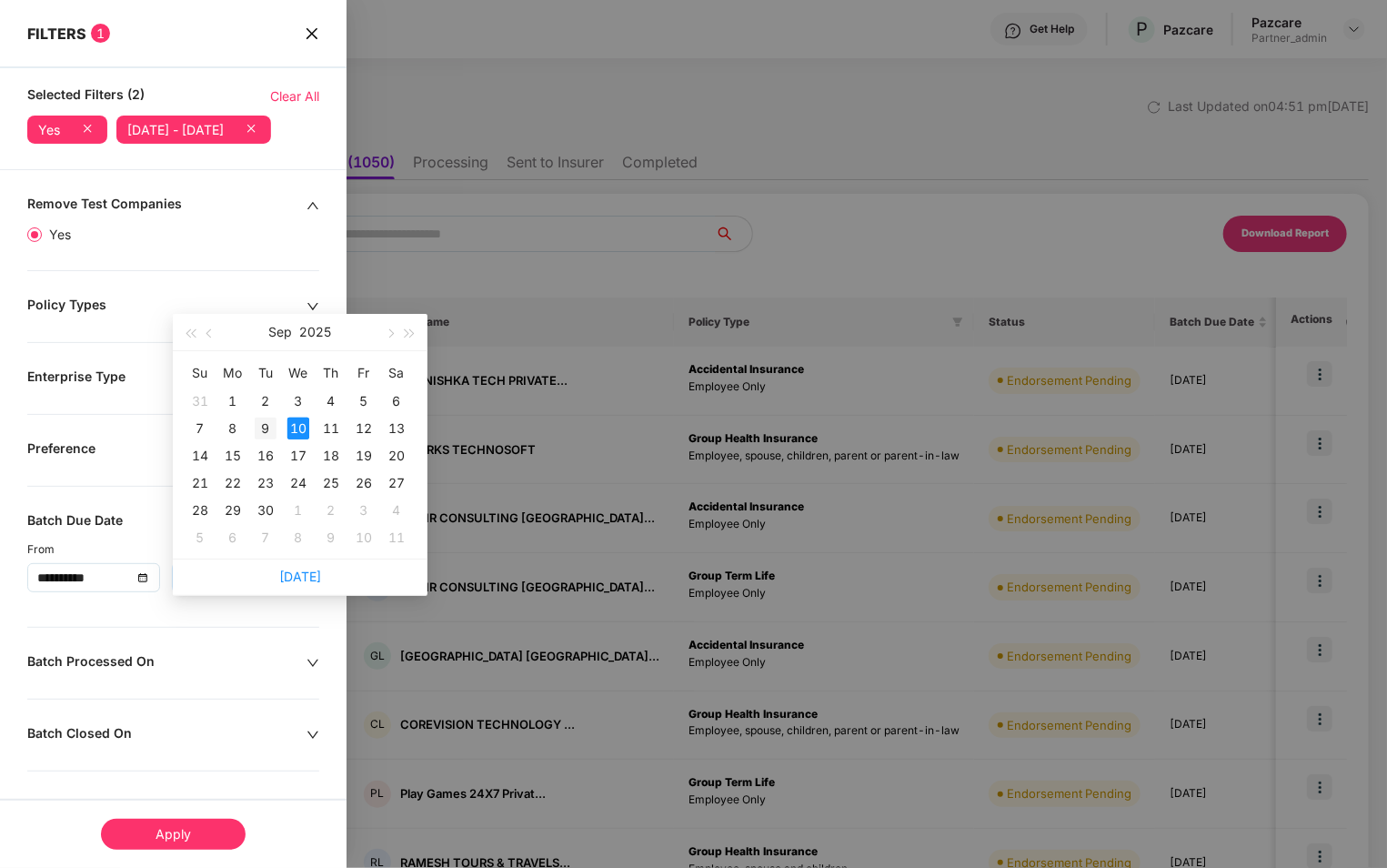
type input "**********"
click at [273, 429] on div "9" at bounding box center [265, 427] width 22 height 22
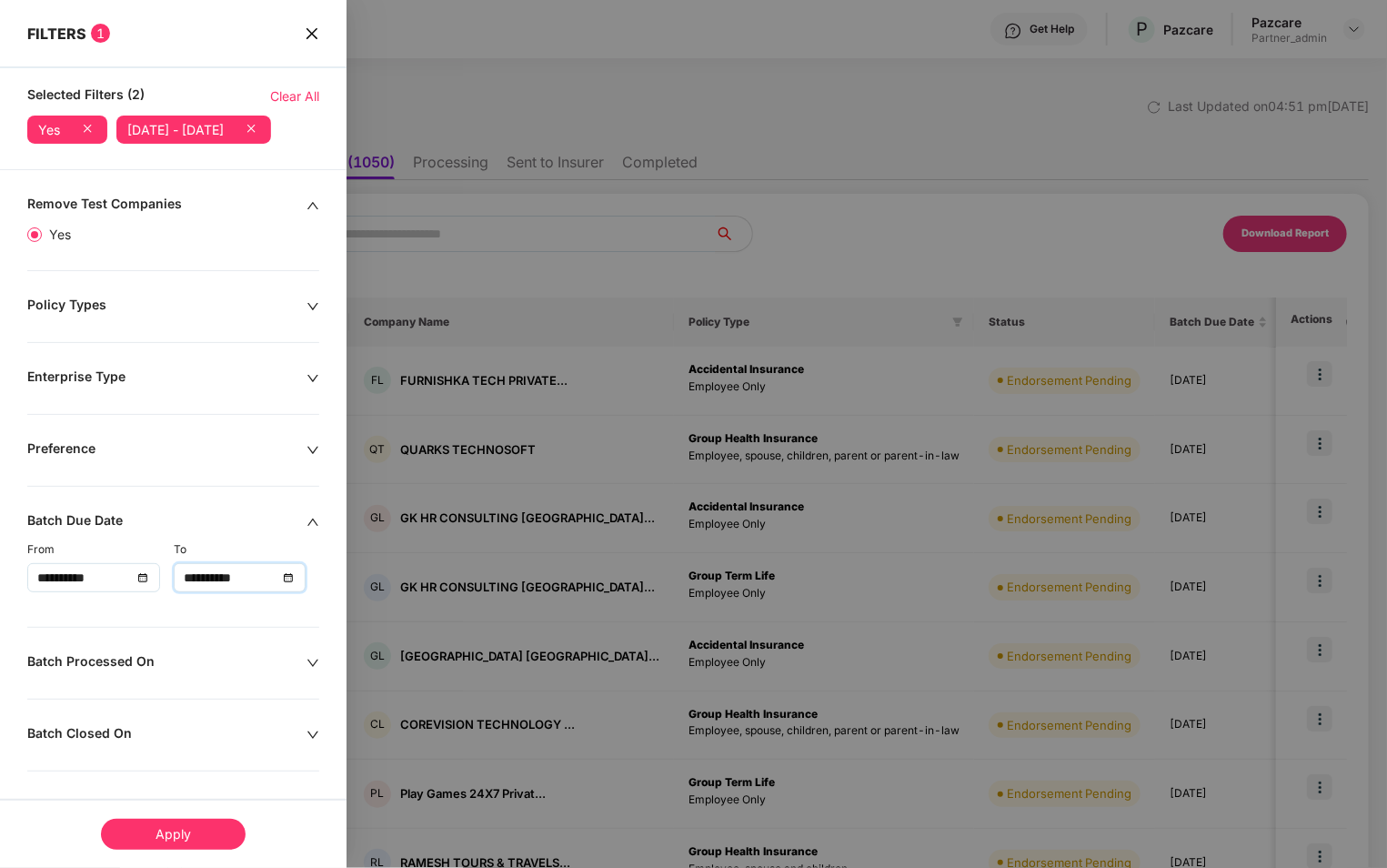
click at [202, 844] on div "Apply" at bounding box center [173, 833] width 145 height 31
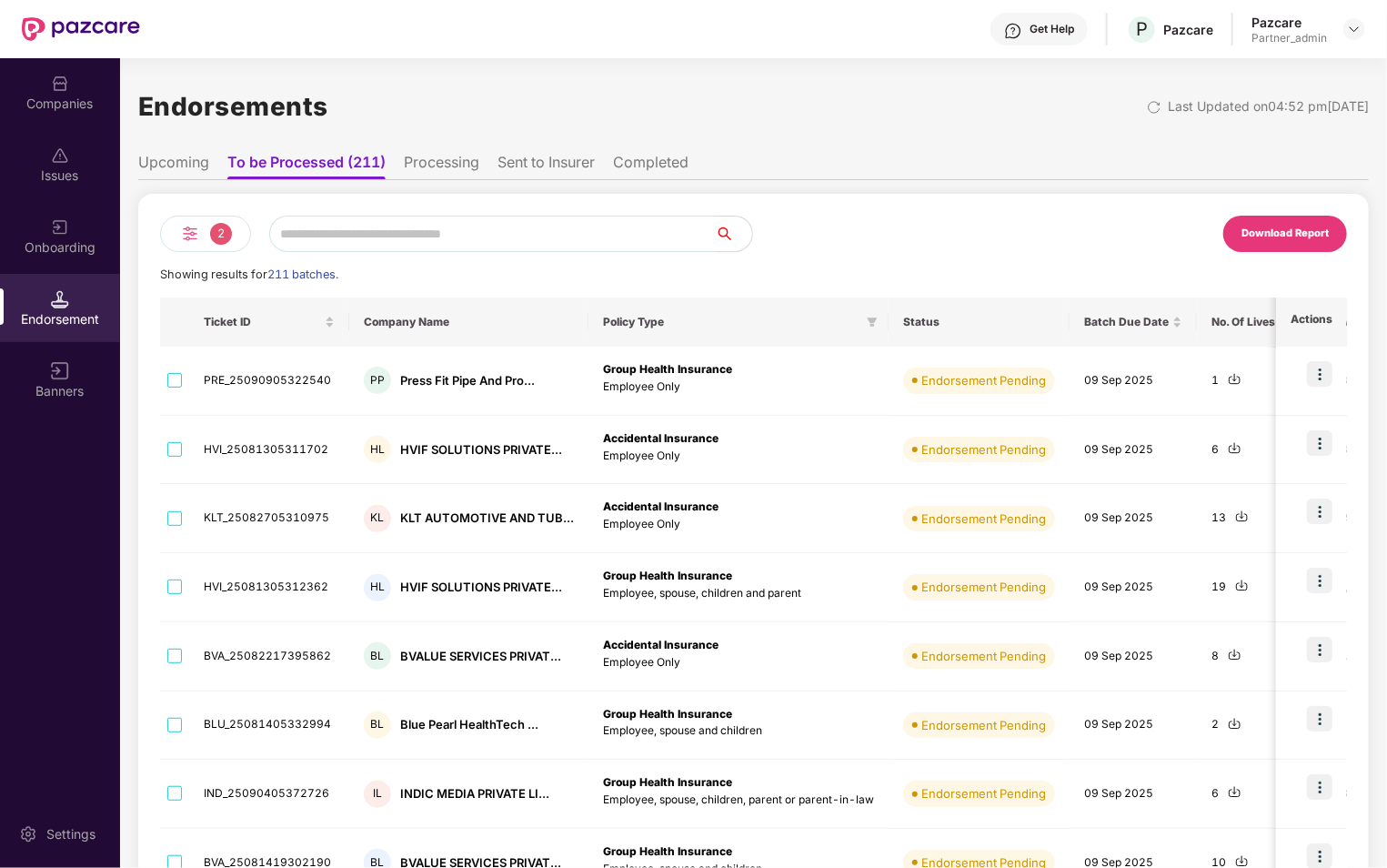
click at [1036, 326] on th "Status" at bounding box center [979, 322] width 181 height 50
click at [215, 235] on span "2" at bounding box center [221, 233] width 22 height 22
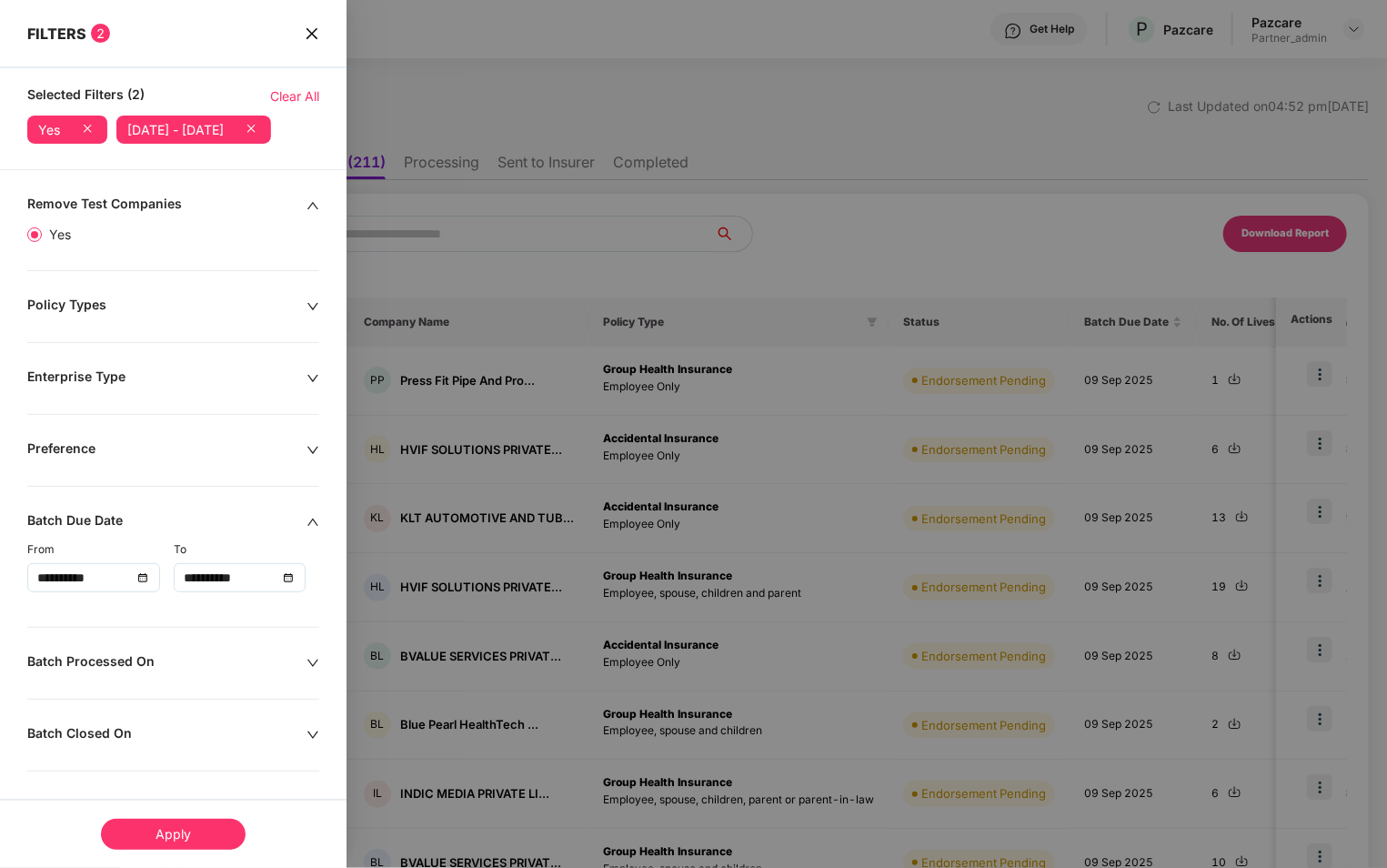
click at [238, 216] on div "Remove Test Companies" at bounding box center [166, 205] width 280 height 20
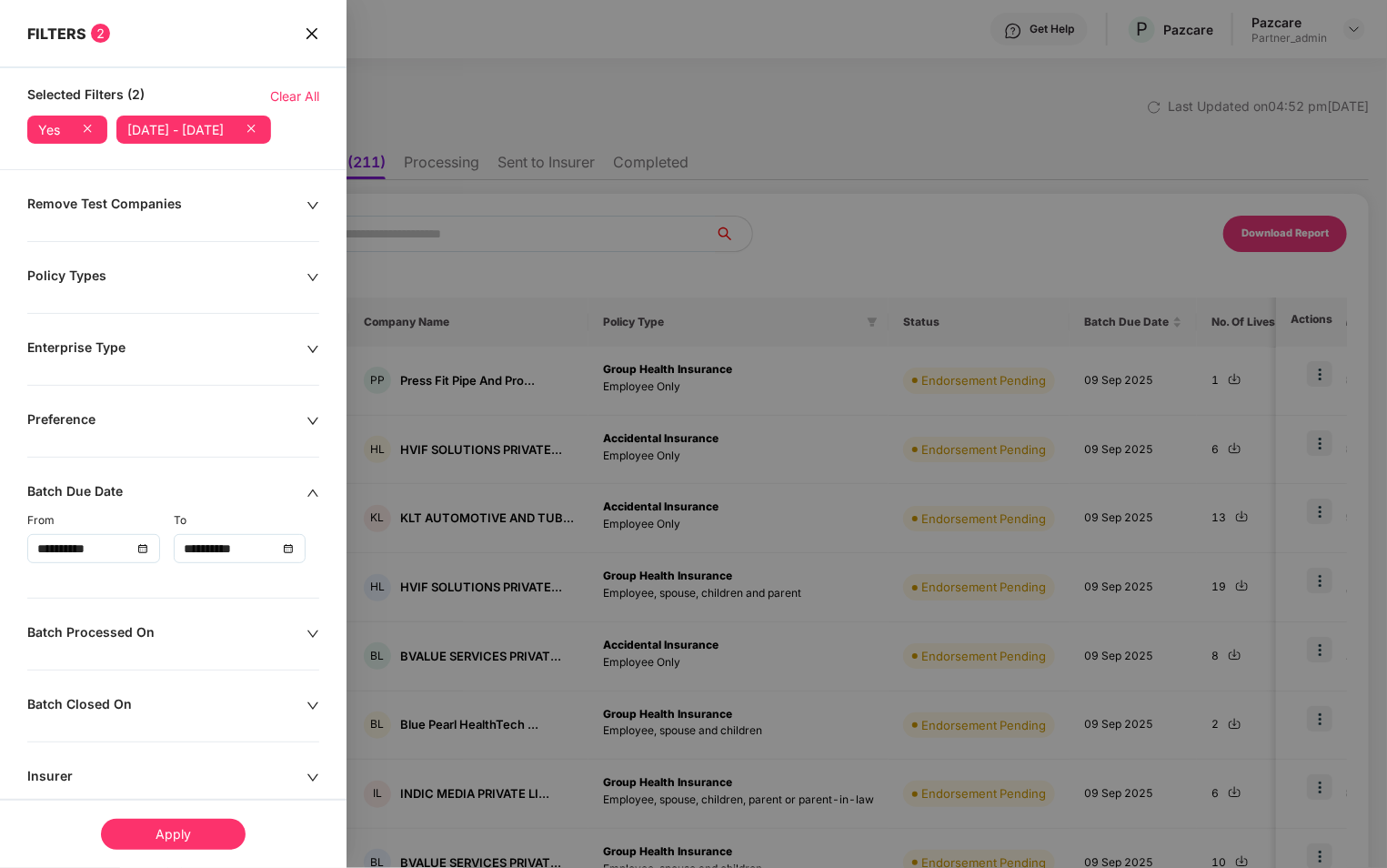
click at [155, 821] on div "Apply" at bounding box center [173, 833] width 145 height 31
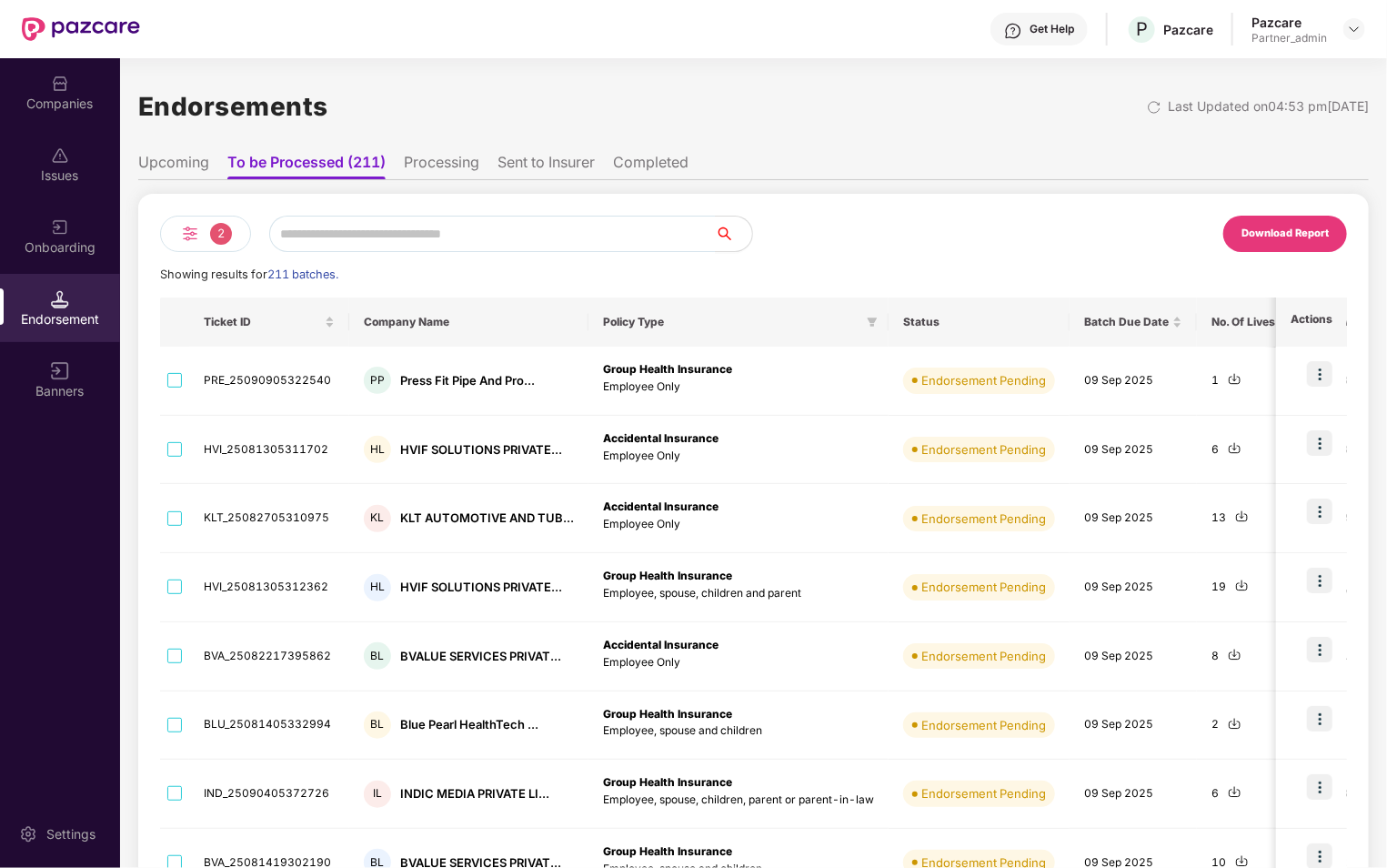
click at [554, 163] on li "Sent to Insurer" at bounding box center [546, 166] width 97 height 26
